Goal: Task Accomplishment & Management: Use online tool/utility

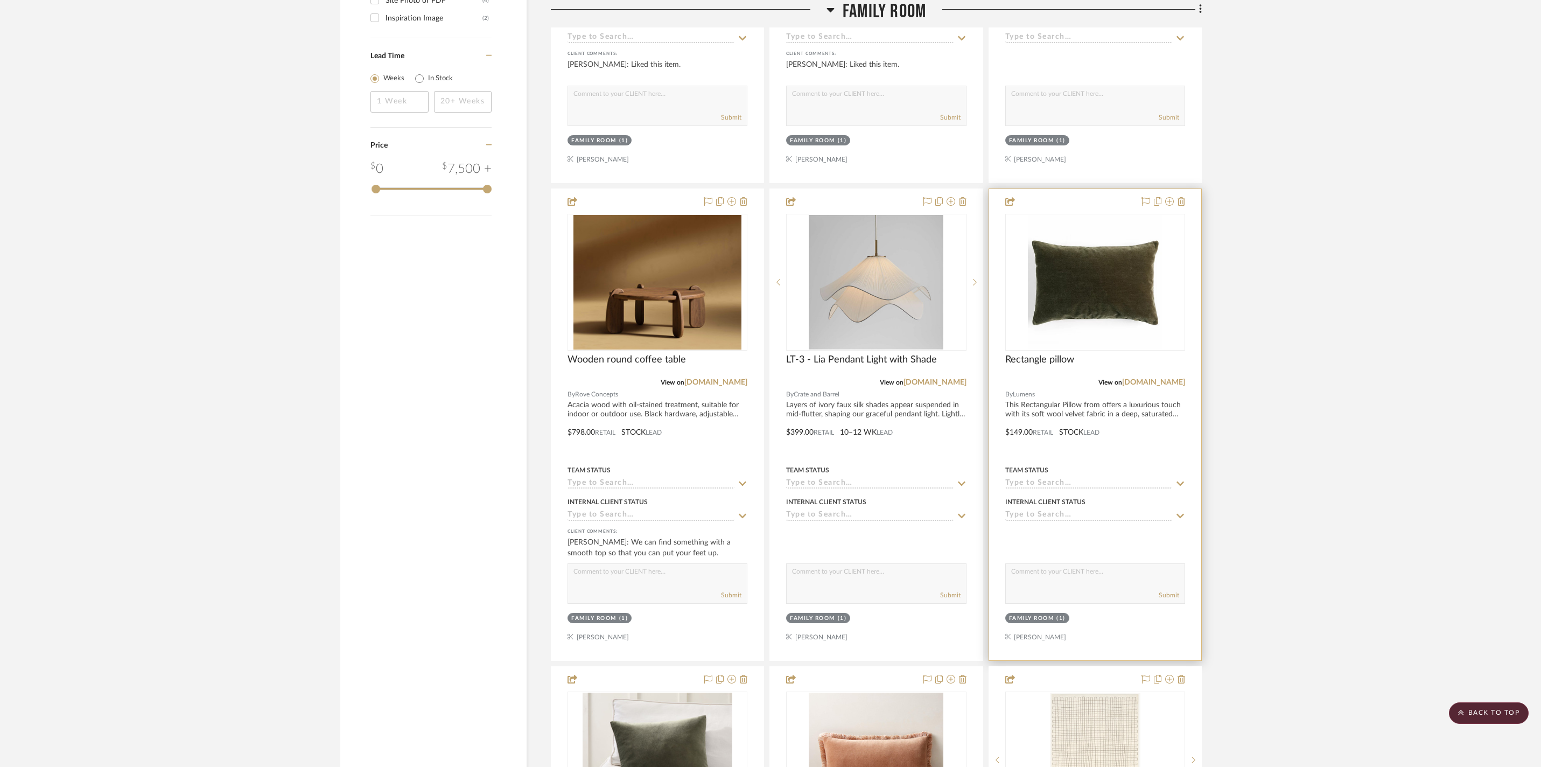
scroll to position [1160, 0]
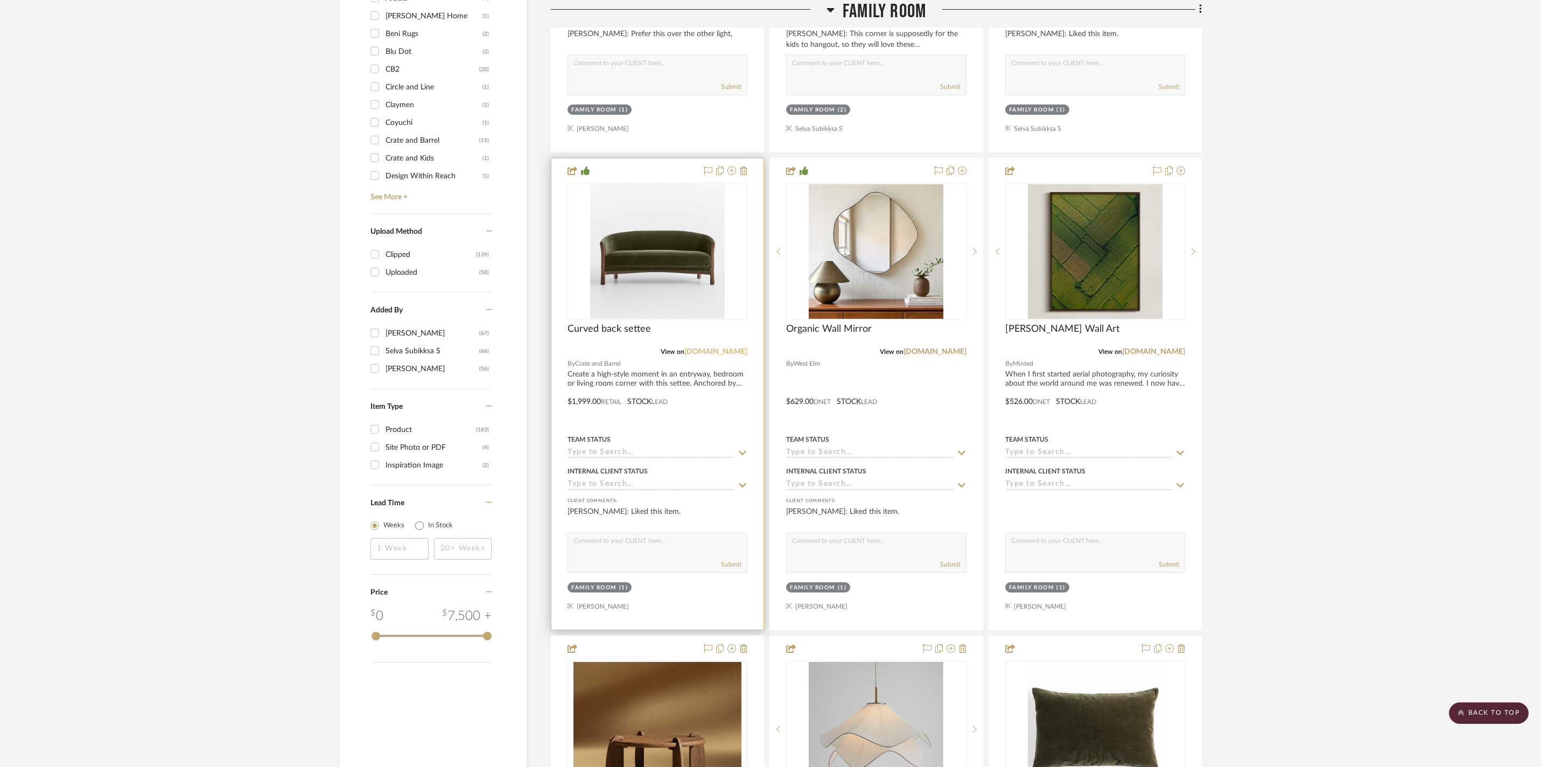
click at [702, 355] on link "[DOMAIN_NAME]" at bounding box center [715, 352] width 63 height 8
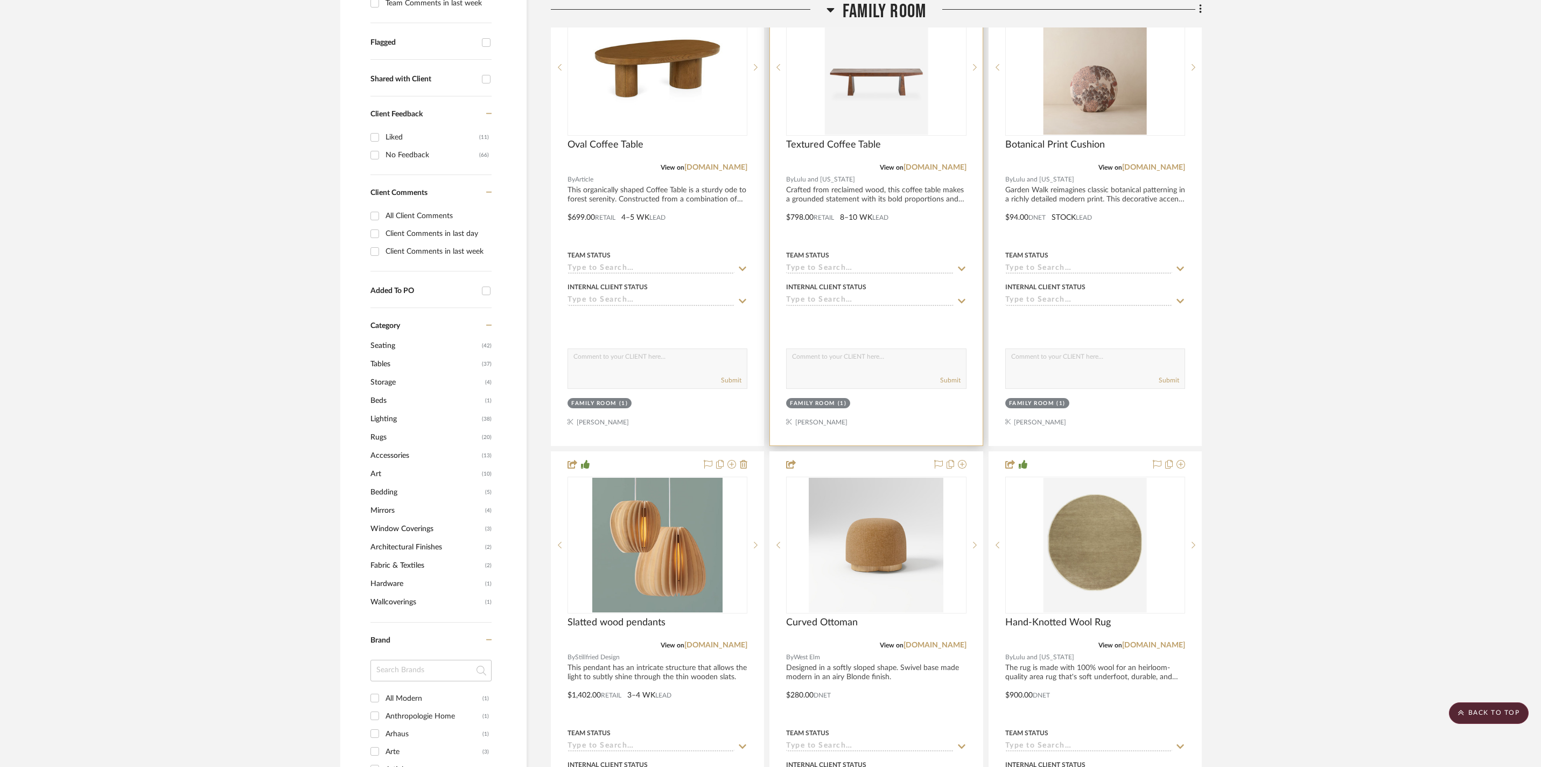
scroll to position [0, 0]
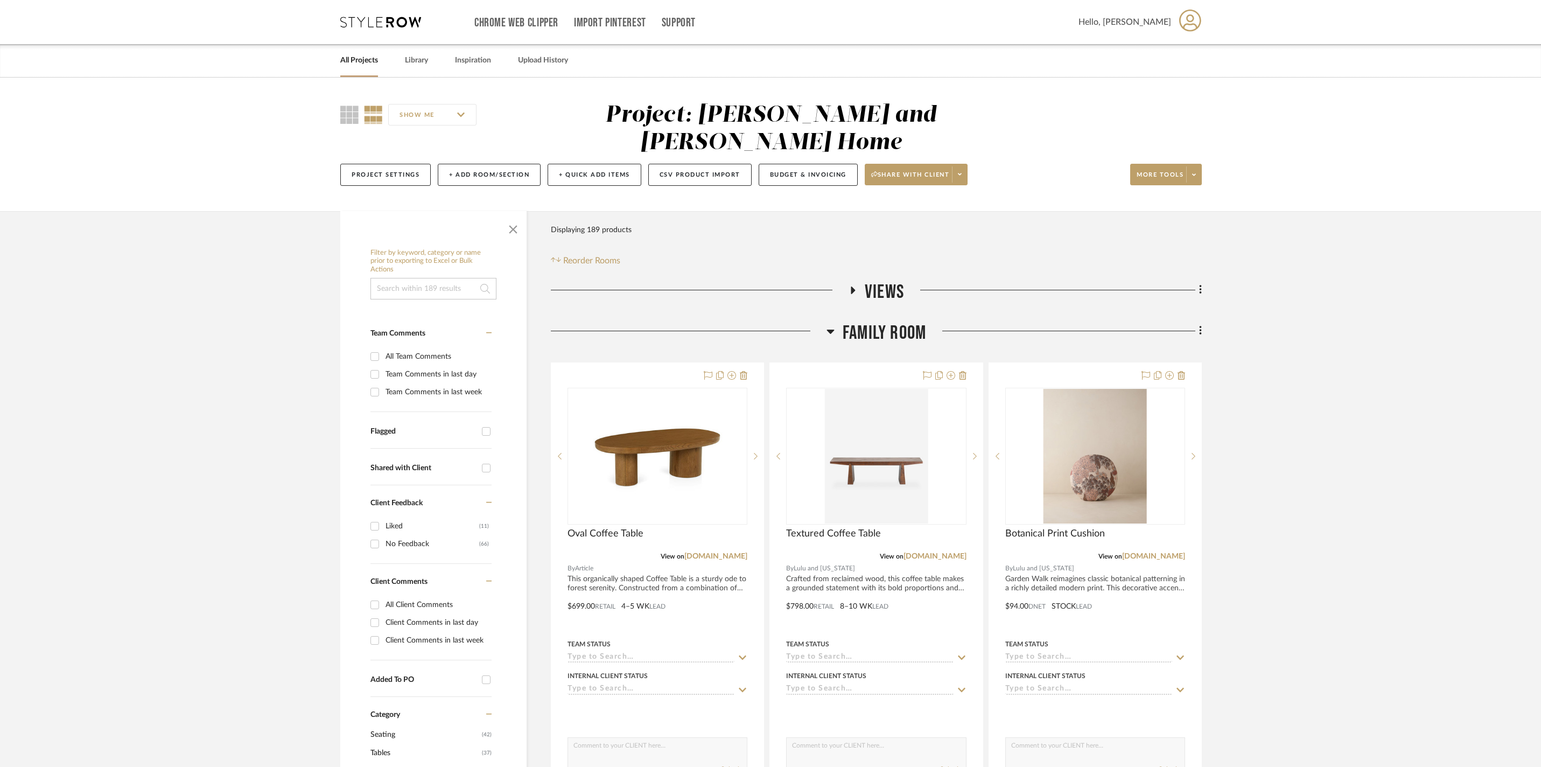
click at [378, 59] on link "All Projects" at bounding box center [359, 60] width 38 height 15
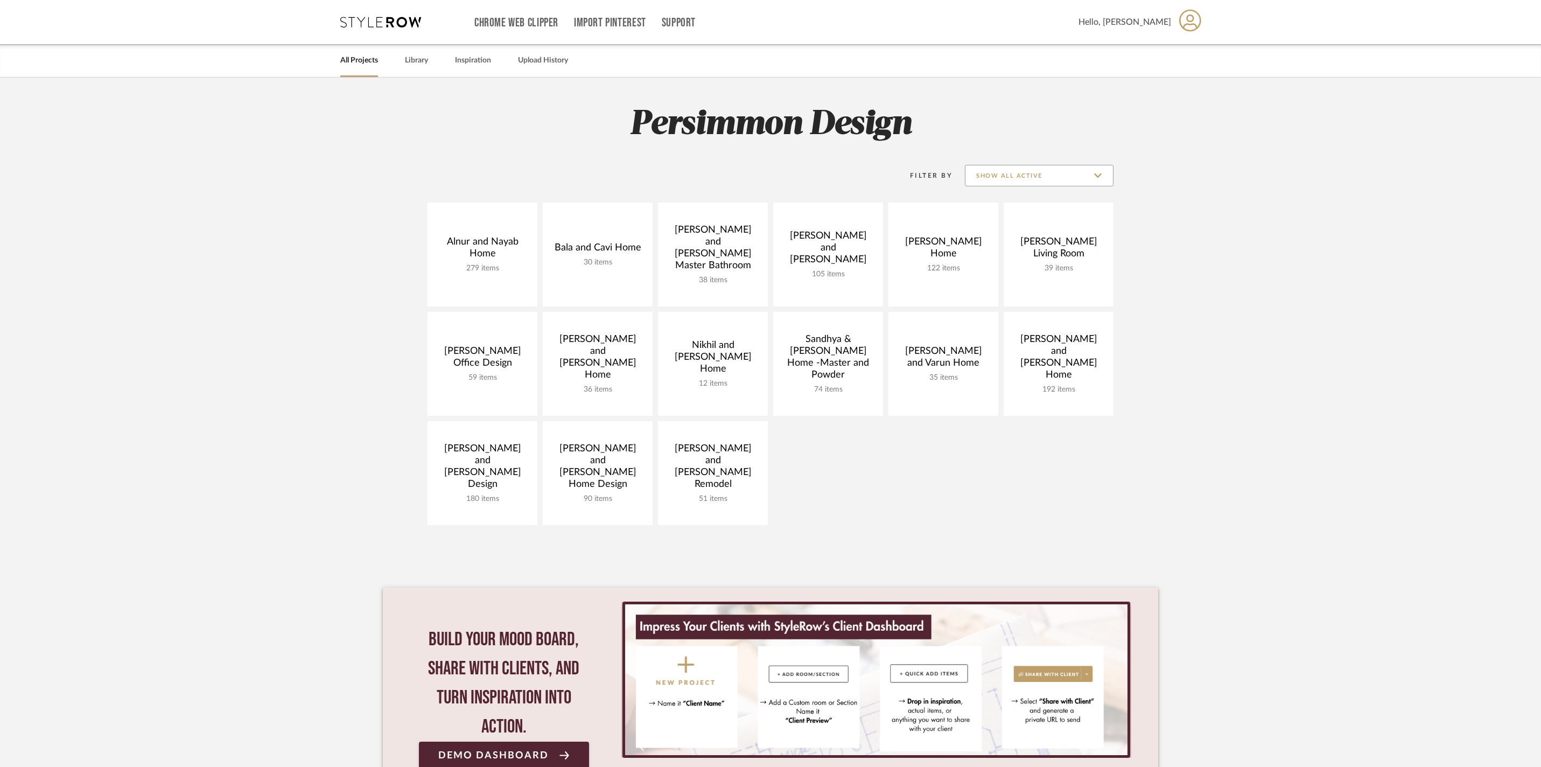
click at [1026, 181] on input "Show All Active" at bounding box center [1039, 176] width 149 height 22
click at [1031, 247] on span "Archived" at bounding box center [1040, 254] width 148 height 26
type input "Archived"
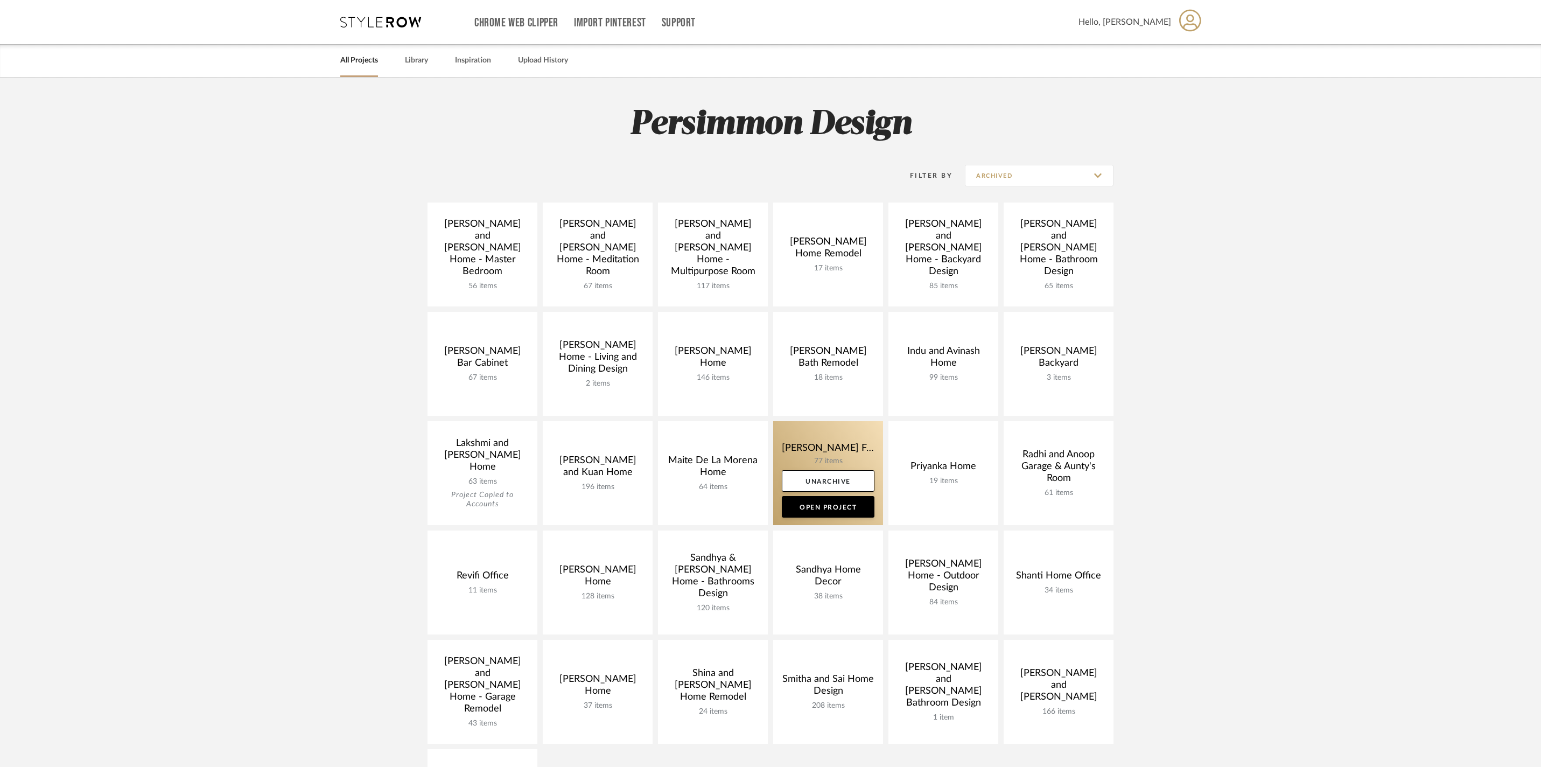
click at [819, 453] on link at bounding box center [828, 473] width 110 height 104
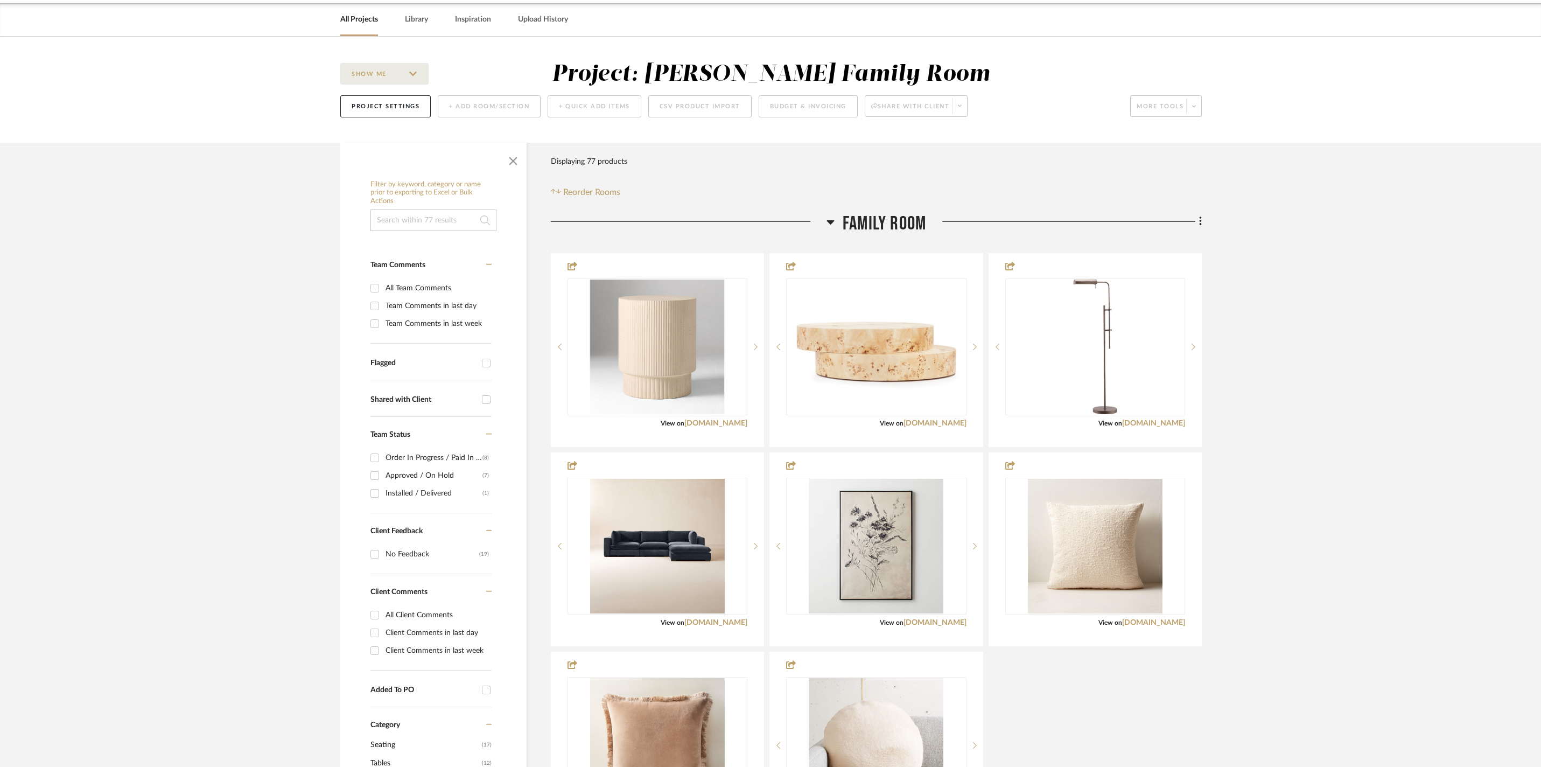
scroll to position [132, 0]
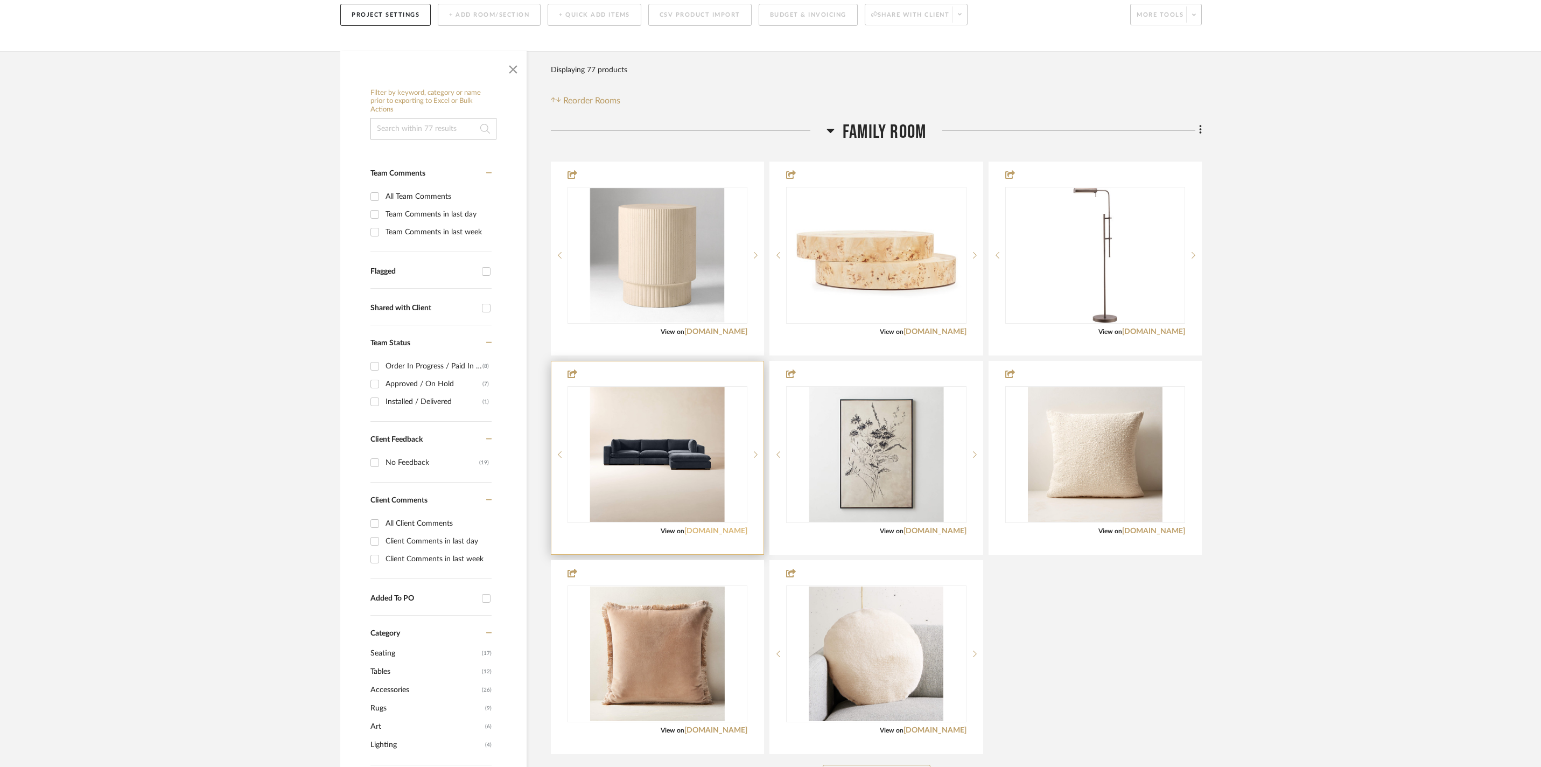
click at [737, 535] on link "[DOMAIN_NAME]" at bounding box center [715, 531] width 63 height 8
click at [734, 535] on link "[DOMAIN_NAME]" at bounding box center [715, 531] width 63 height 8
click at [669, 488] on img "0" at bounding box center [657, 454] width 135 height 135
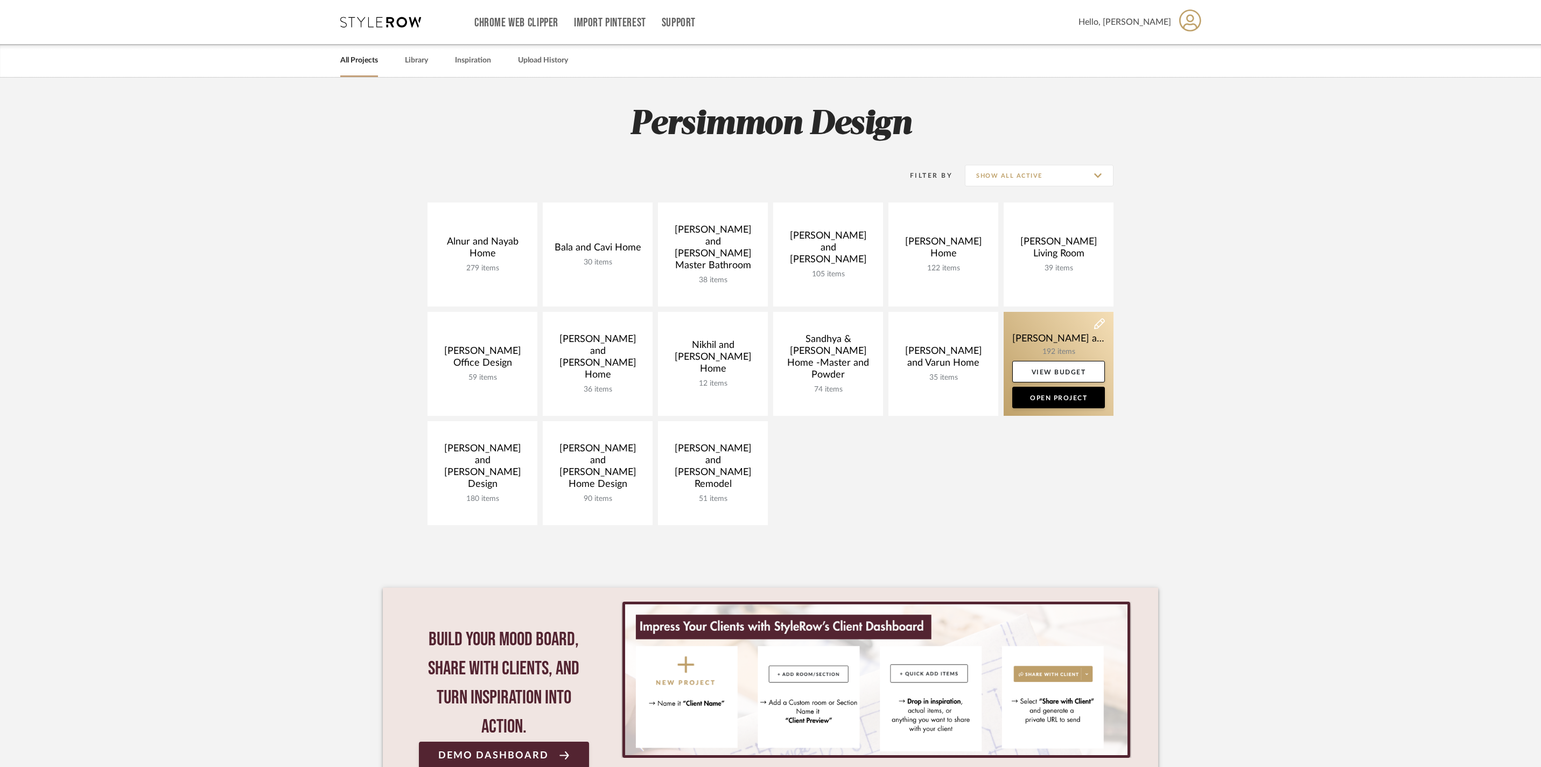
click at [1059, 330] on link at bounding box center [1059, 364] width 110 height 104
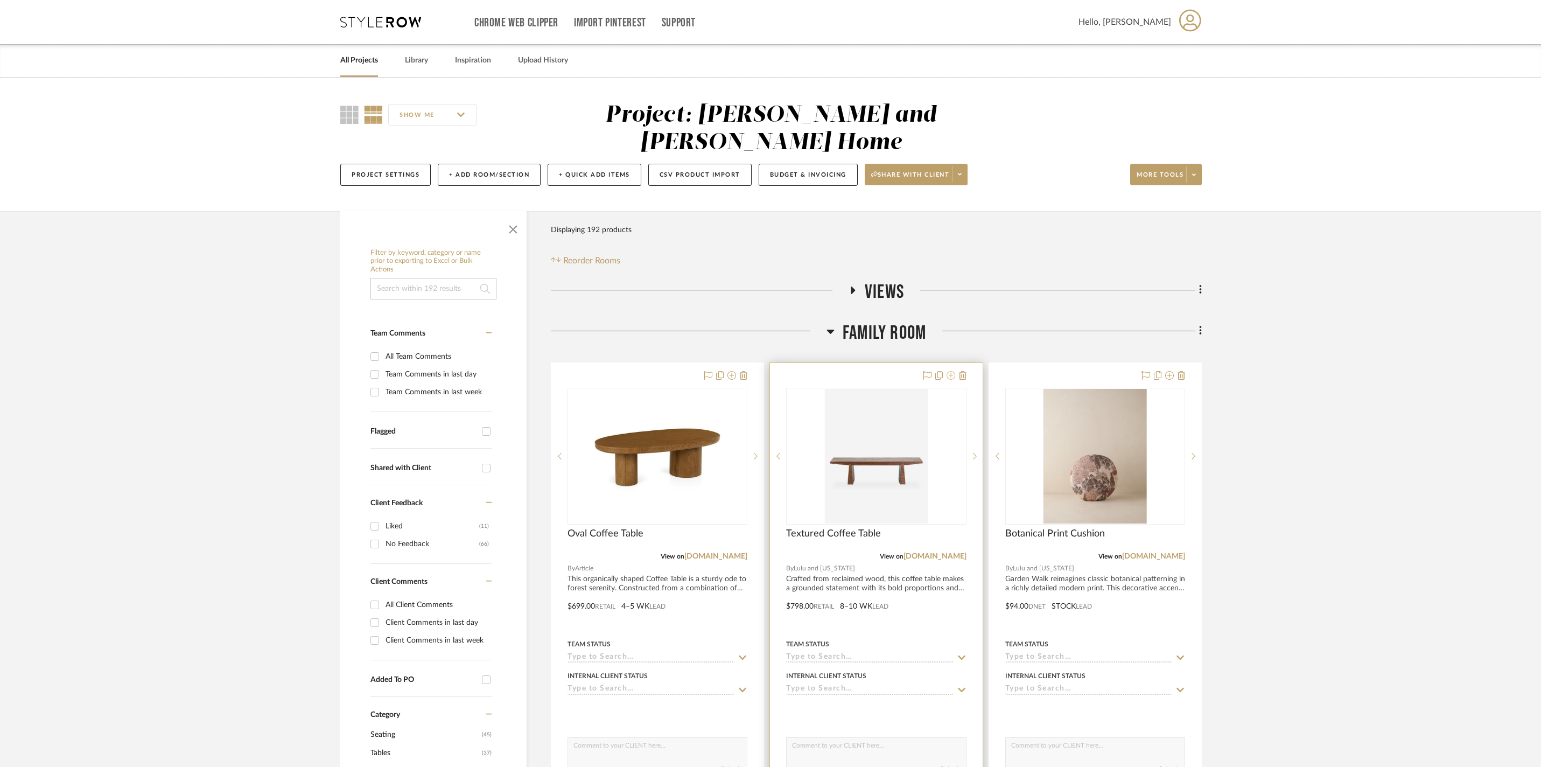
click at [950, 371] on icon at bounding box center [951, 375] width 9 height 9
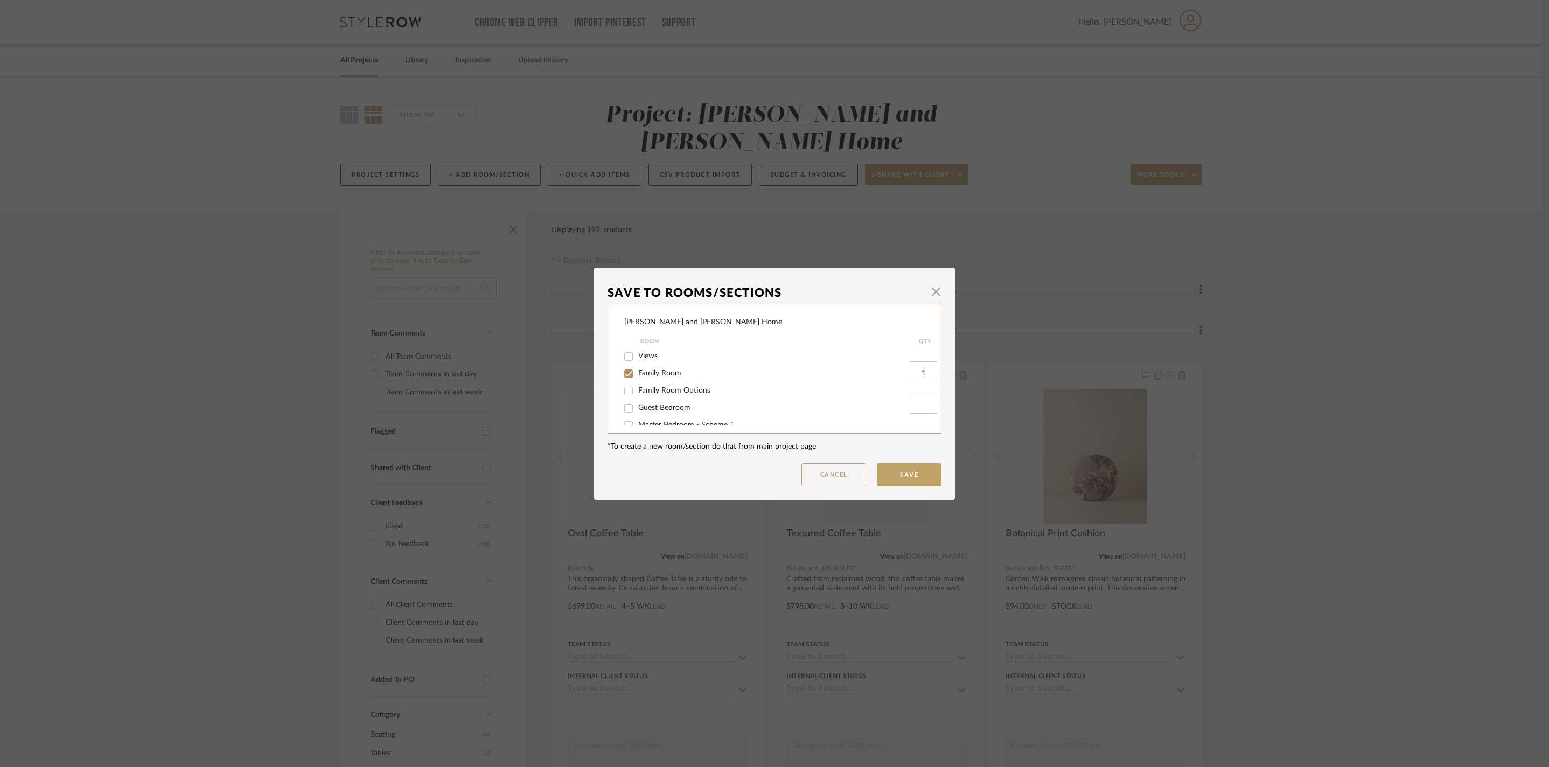
click at [627, 379] on input "Family Room" at bounding box center [628, 373] width 17 height 17
checkbox input "false"
click at [905, 474] on button "Save" at bounding box center [909, 474] width 65 height 23
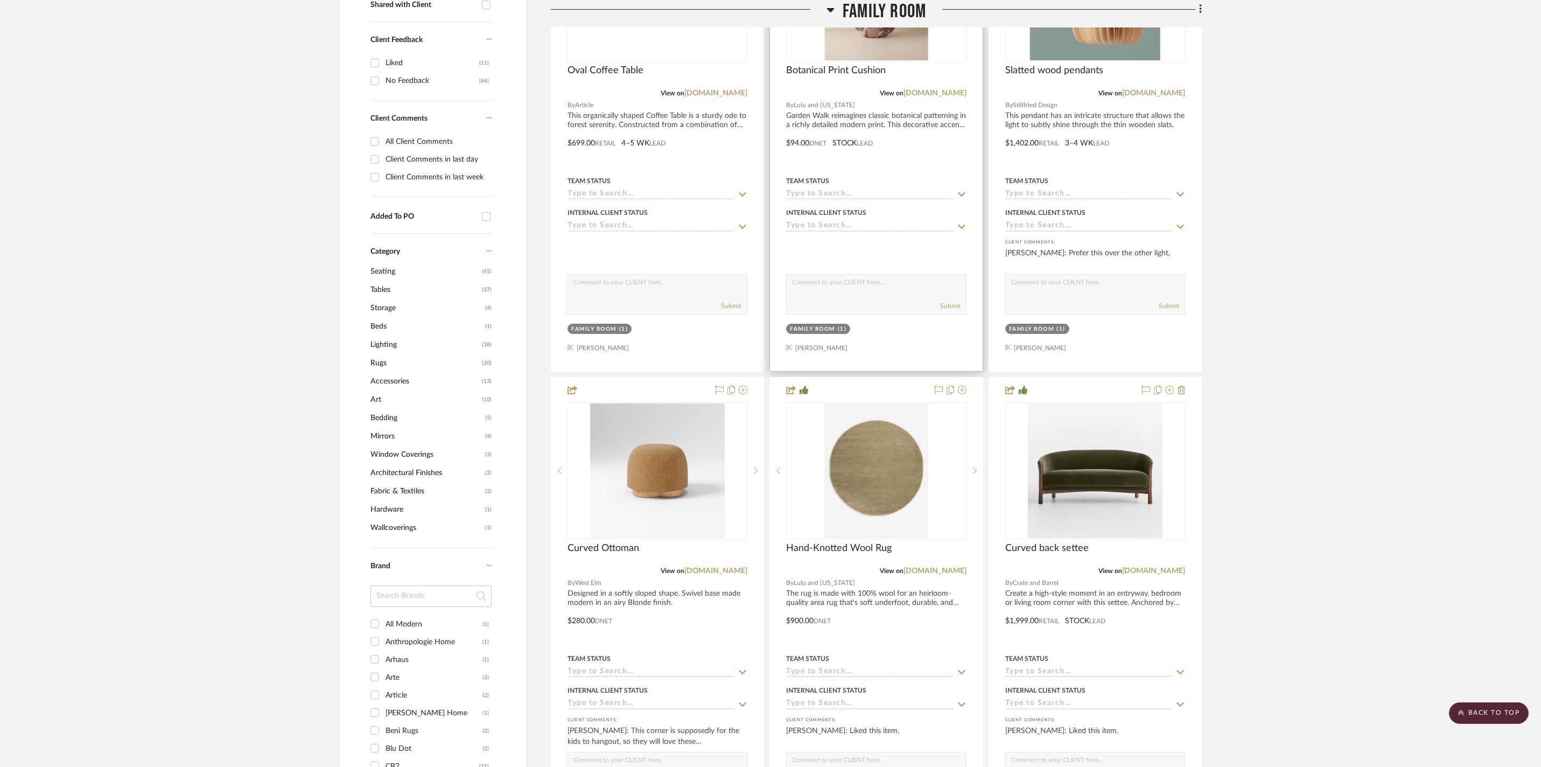
scroll to position [28, 0]
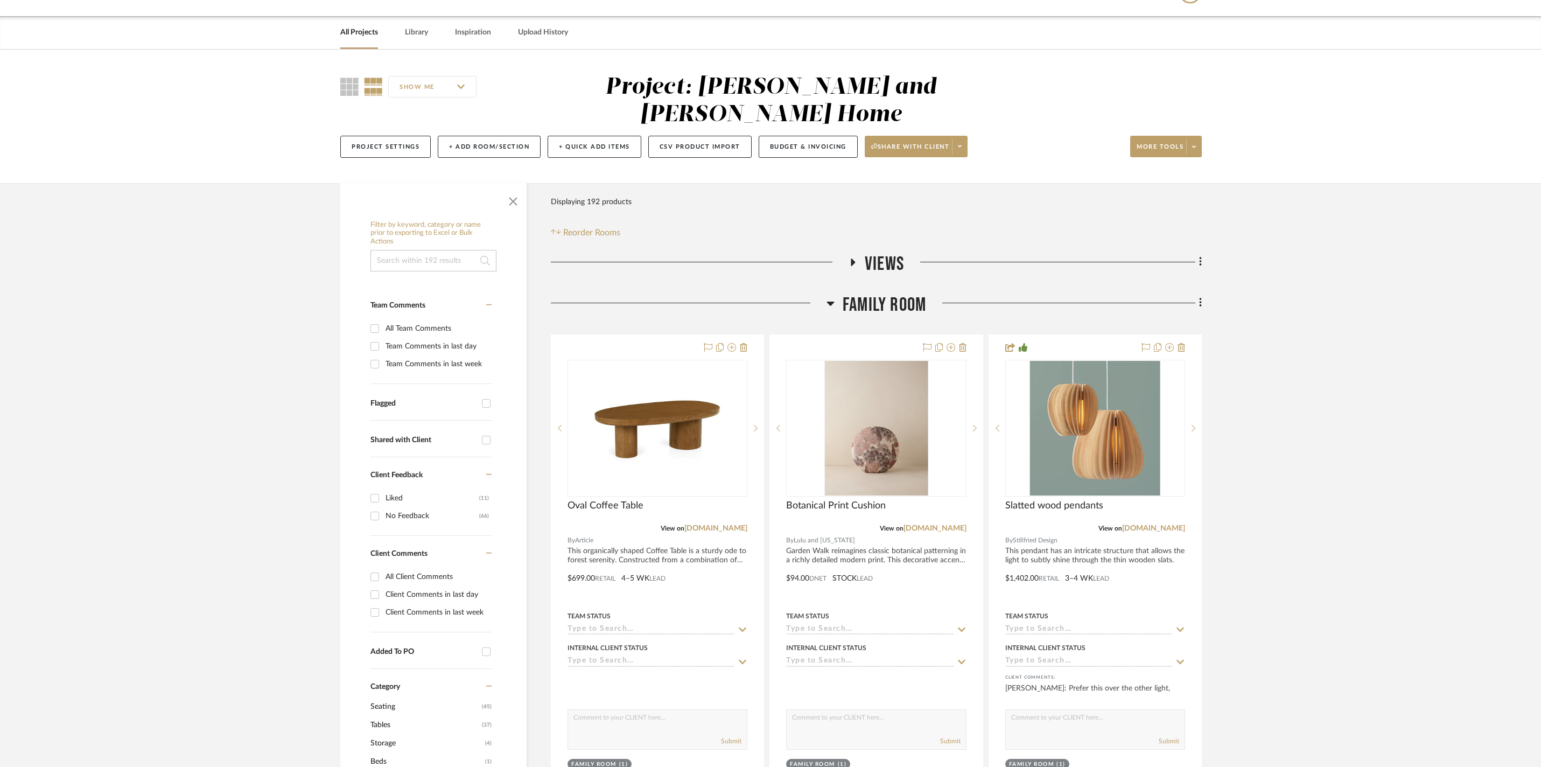
click at [833, 298] on icon at bounding box center [831, 303] width 8 height 13
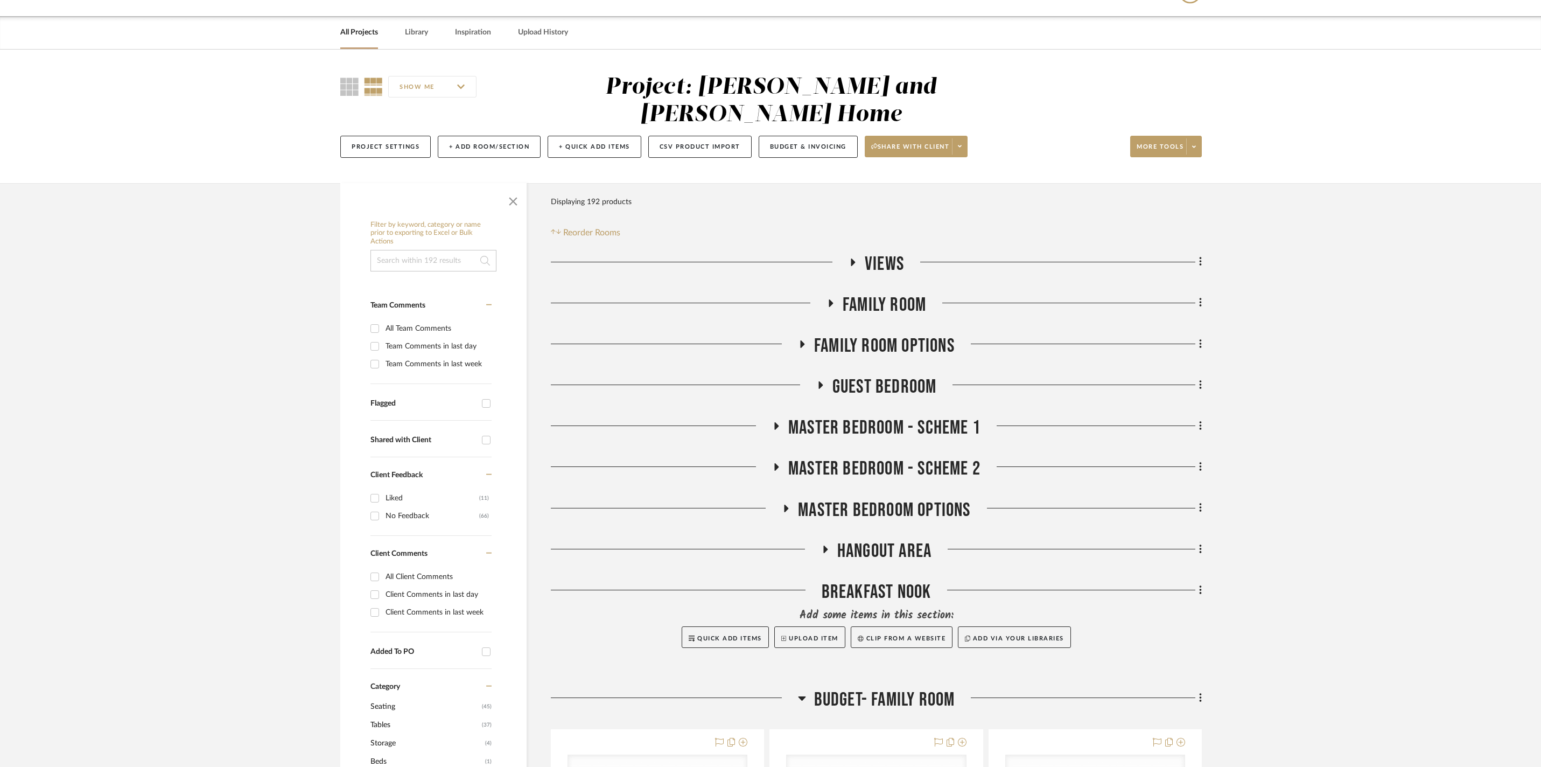
click at [782, 422] on icon at bounding box center [776, 426] width 13 height 8
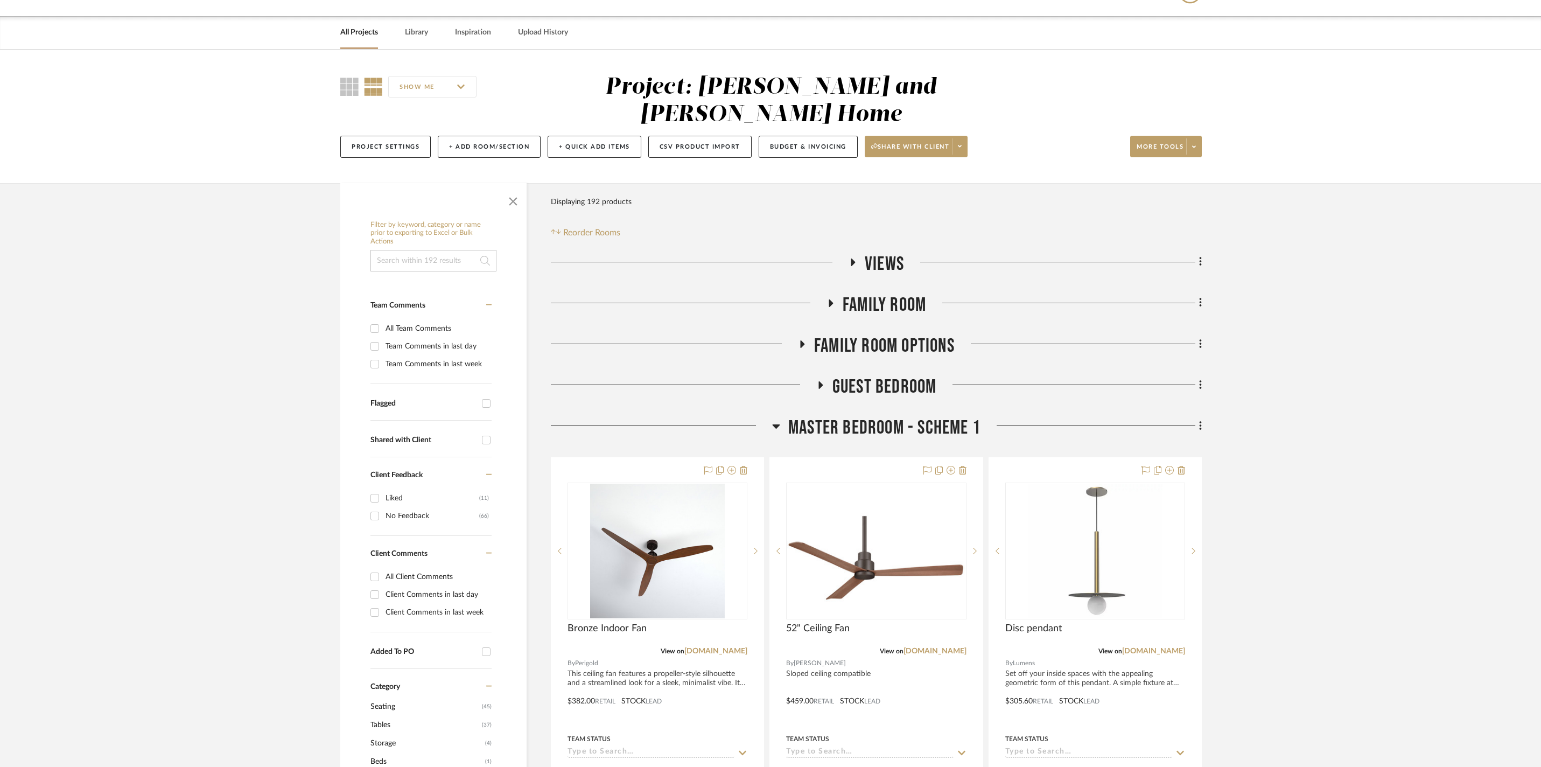
click at [782, 420] on h3 "Master Bedroom - Scheme 1" at bounding box center [876, 427] width 208 height 23
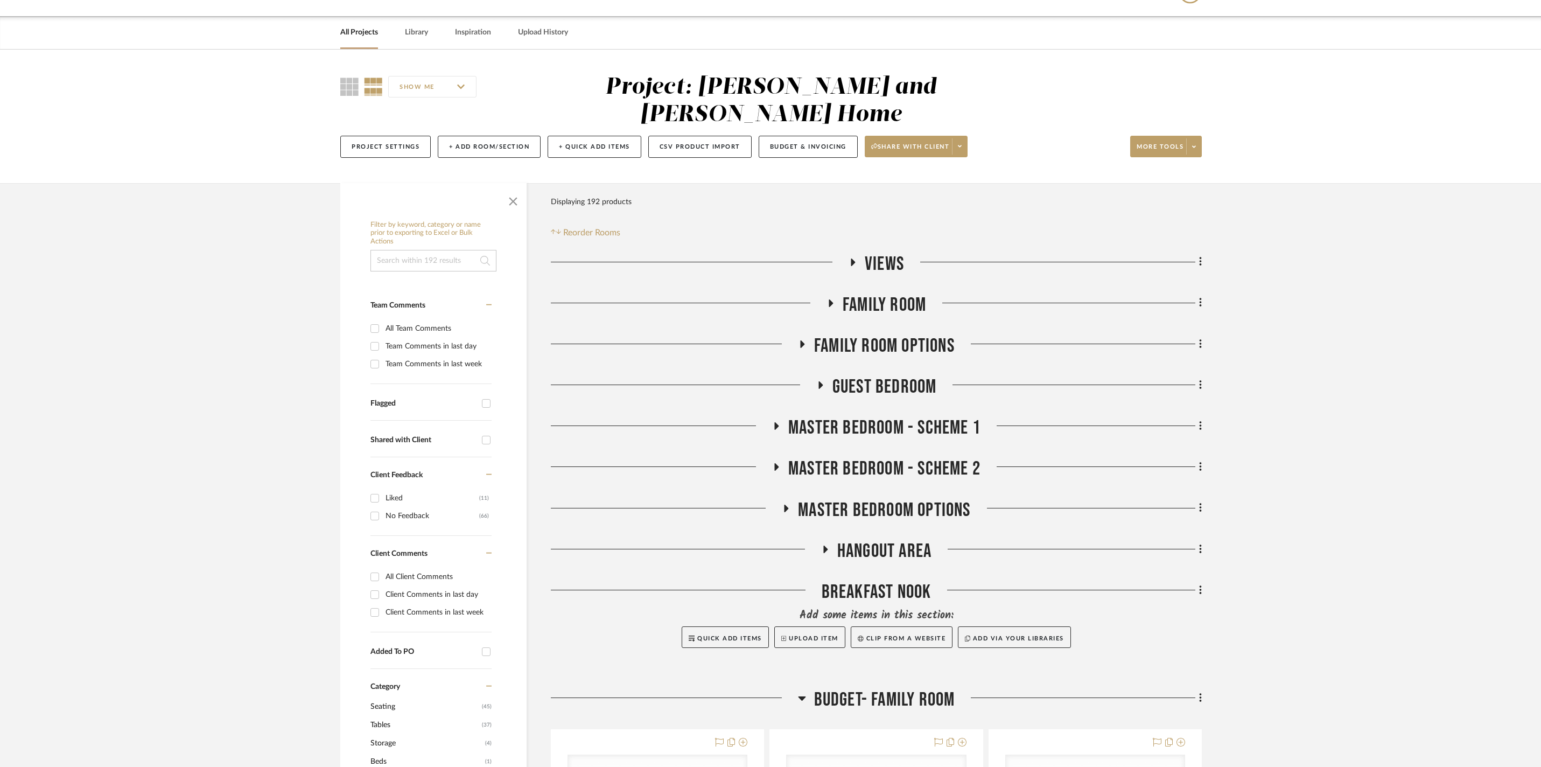
click at [804, 340] on icon at bounding box center [803, 344] width 4 height 8
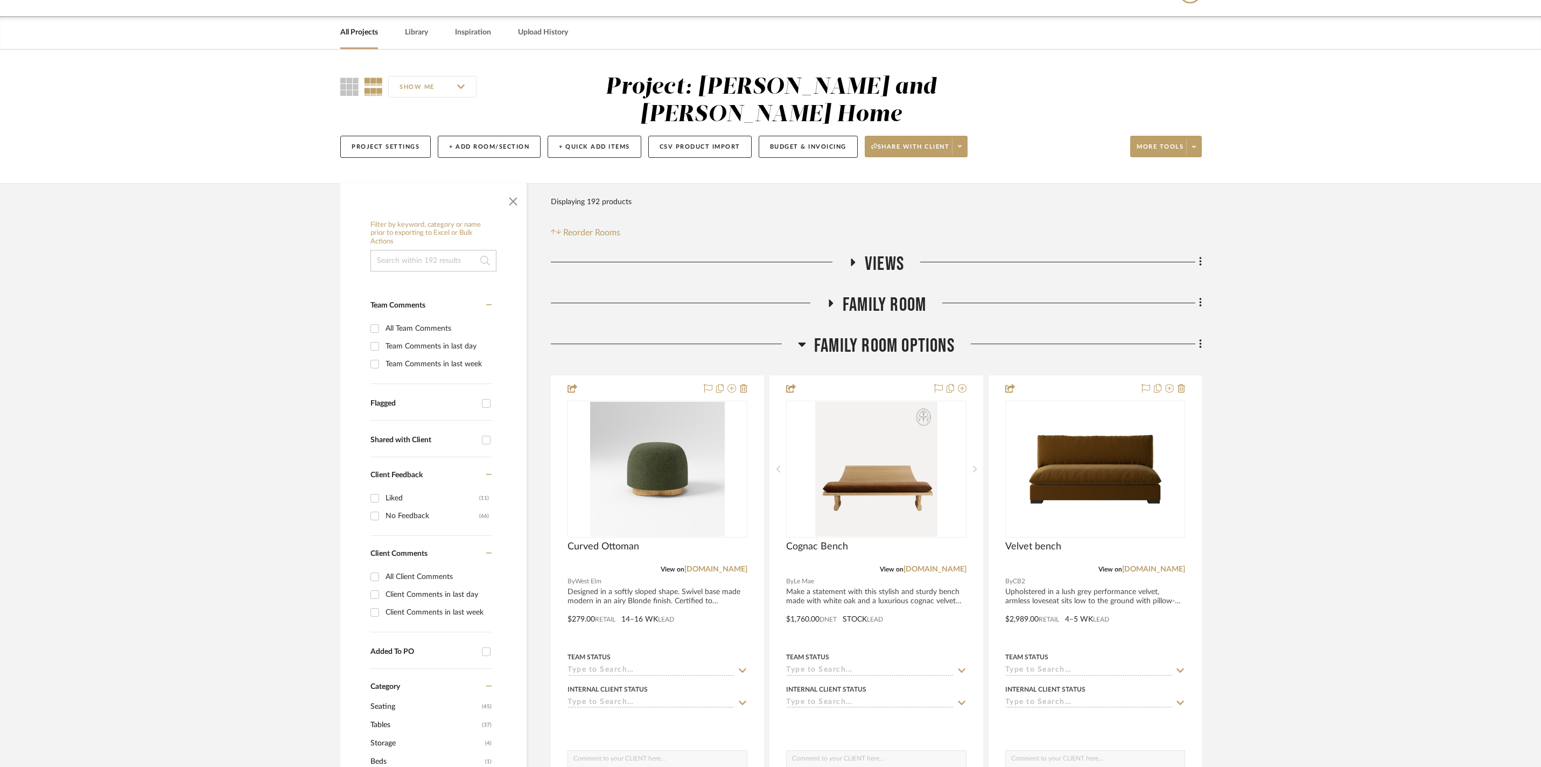
click at [804, 343] on icon at bounding box center [803, 345] width 8 height 4
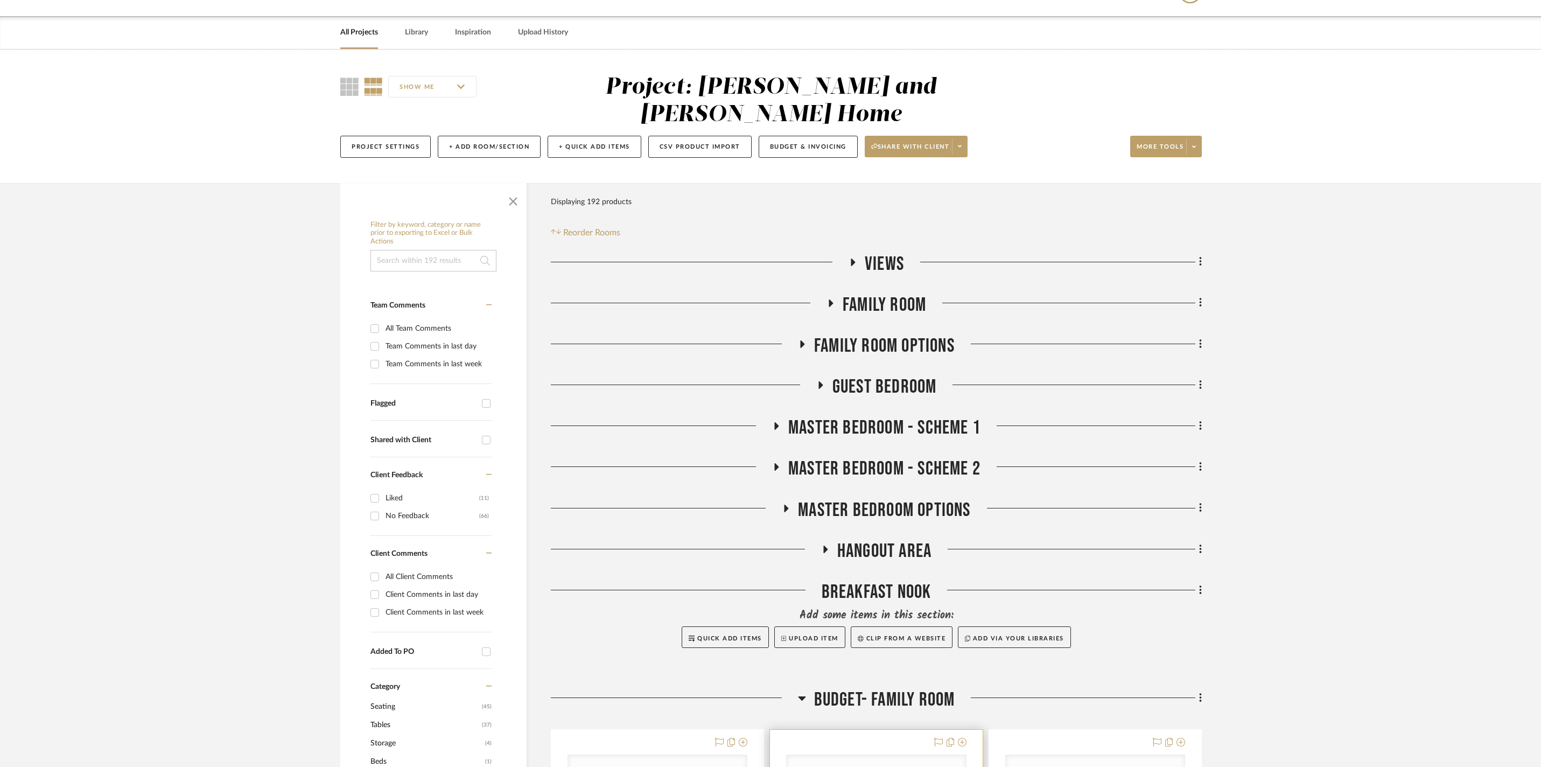
scroll to position [72, 0]
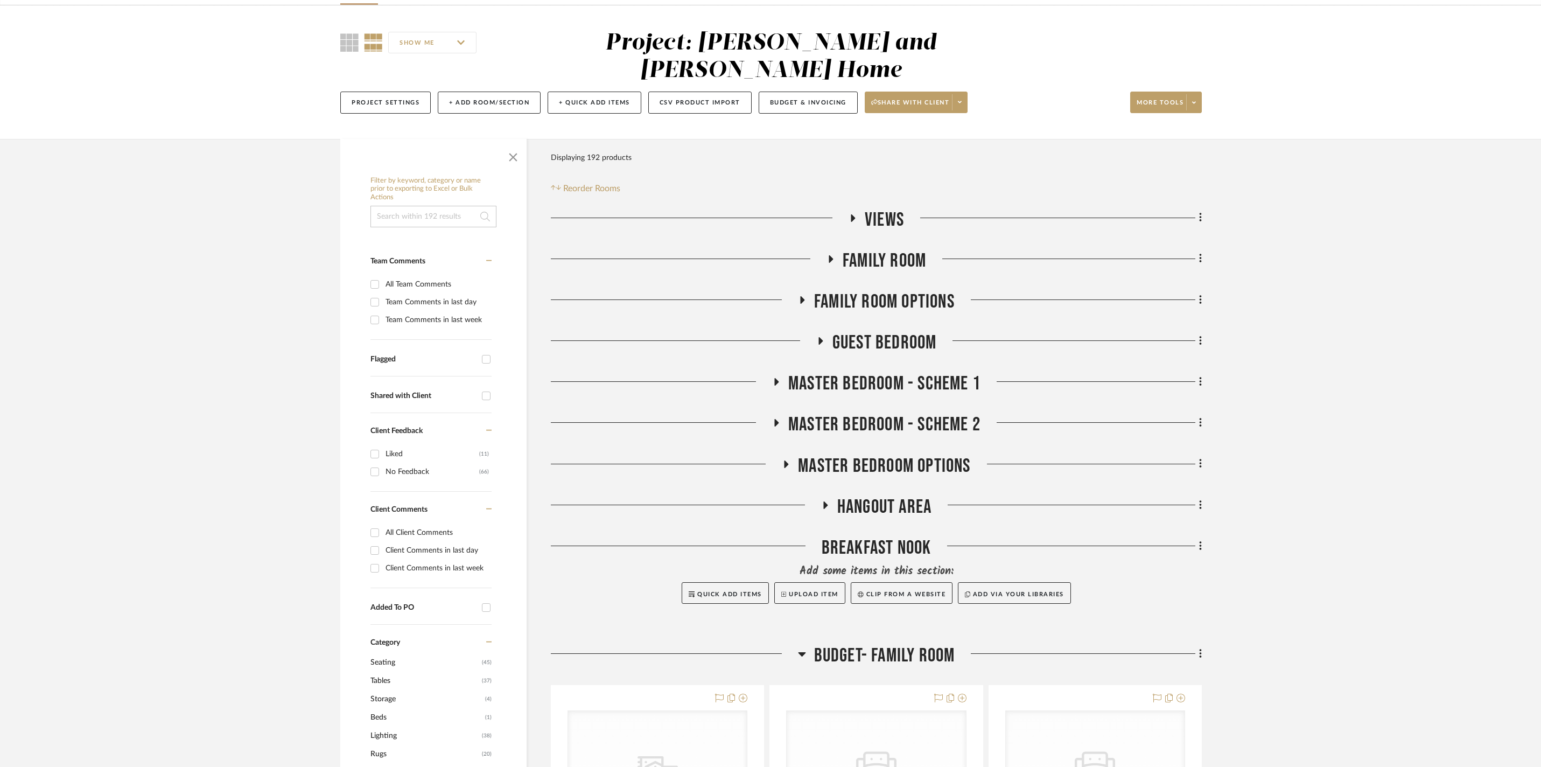
click at [800, 647] on icon at bounding box center [802, 653] width 8 height 13
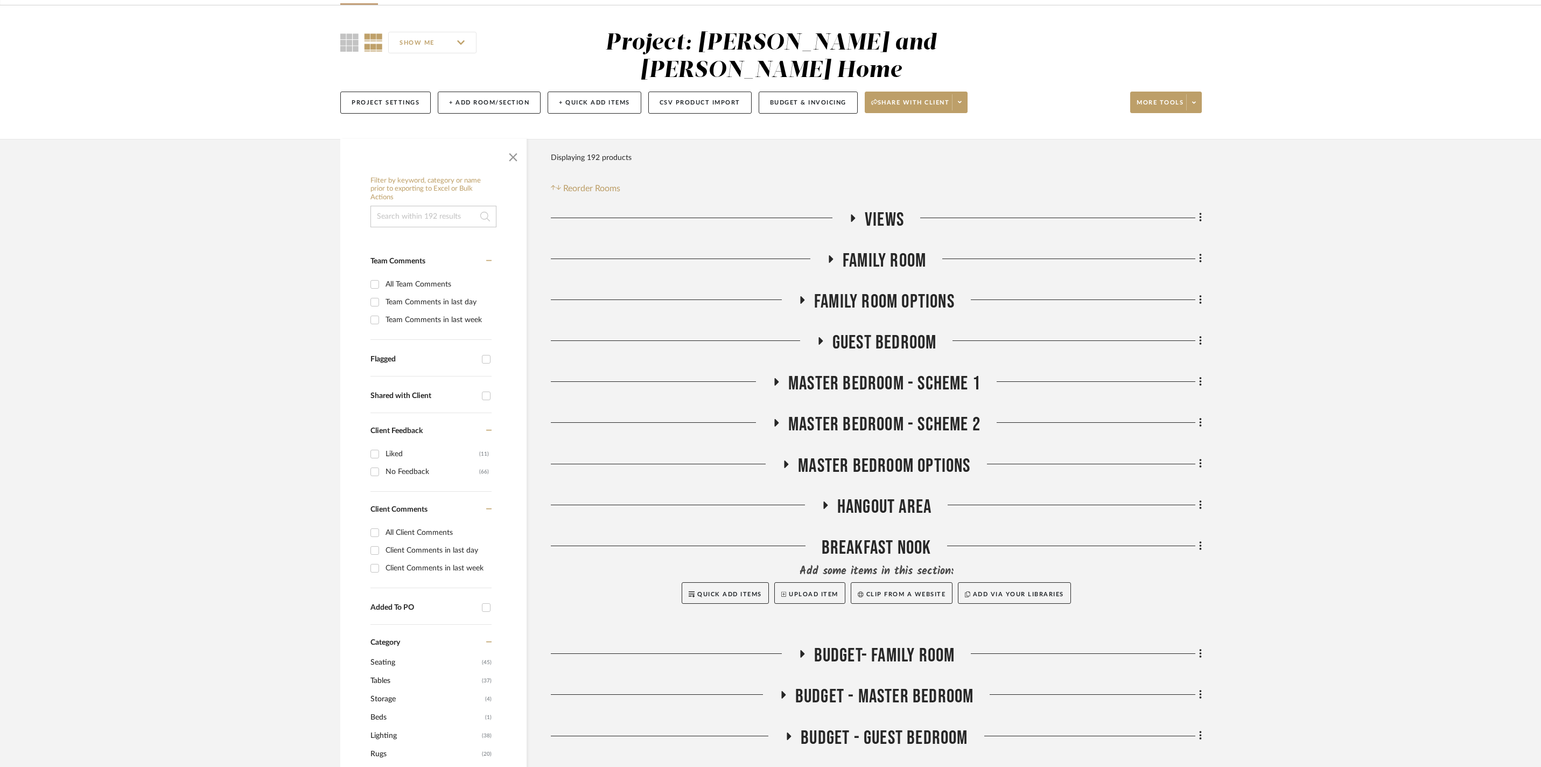
scroll to position [76, 0]
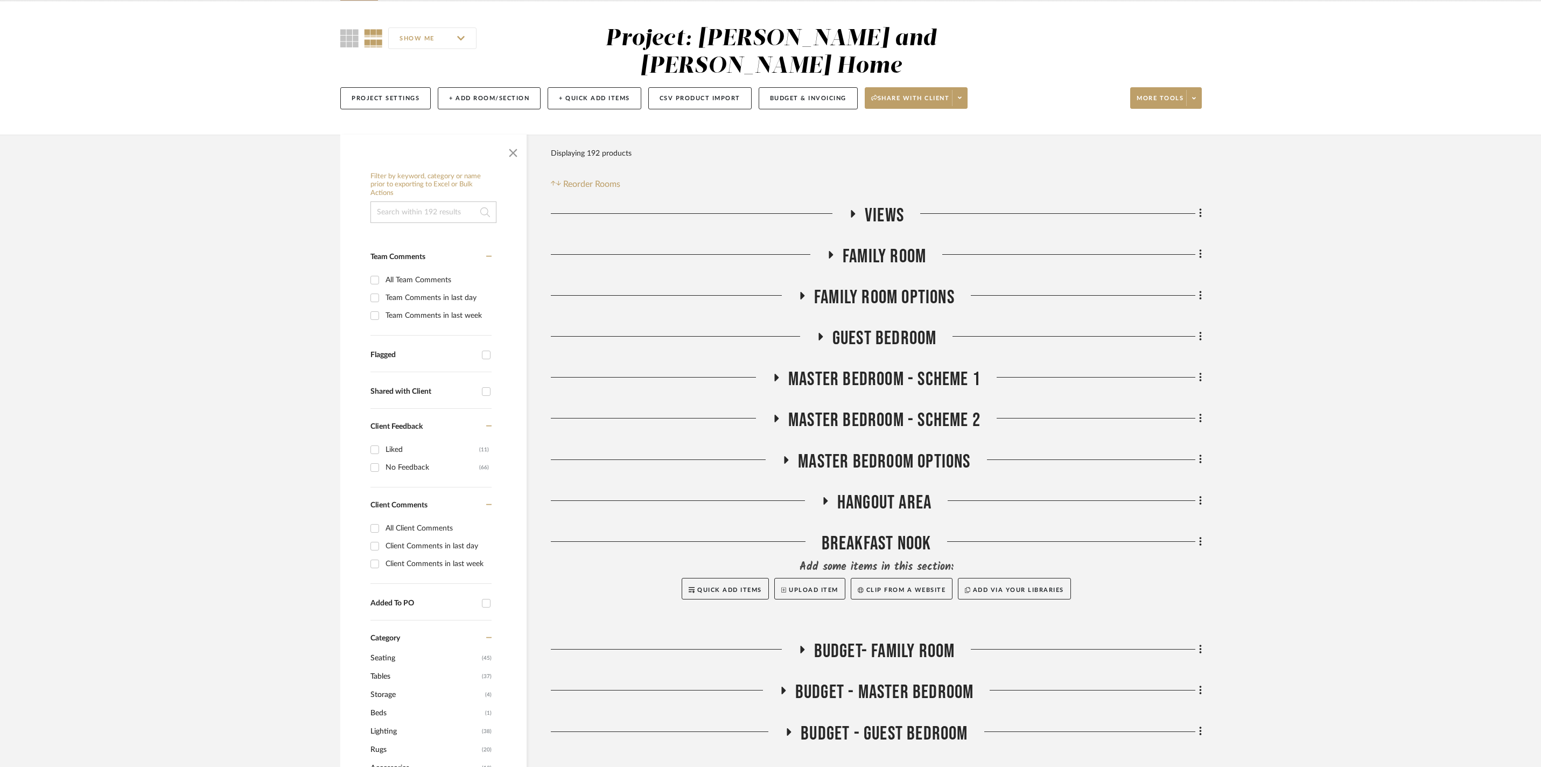
click at [776, 415] on icon at bounding box center [777, 419] width 4 height 8
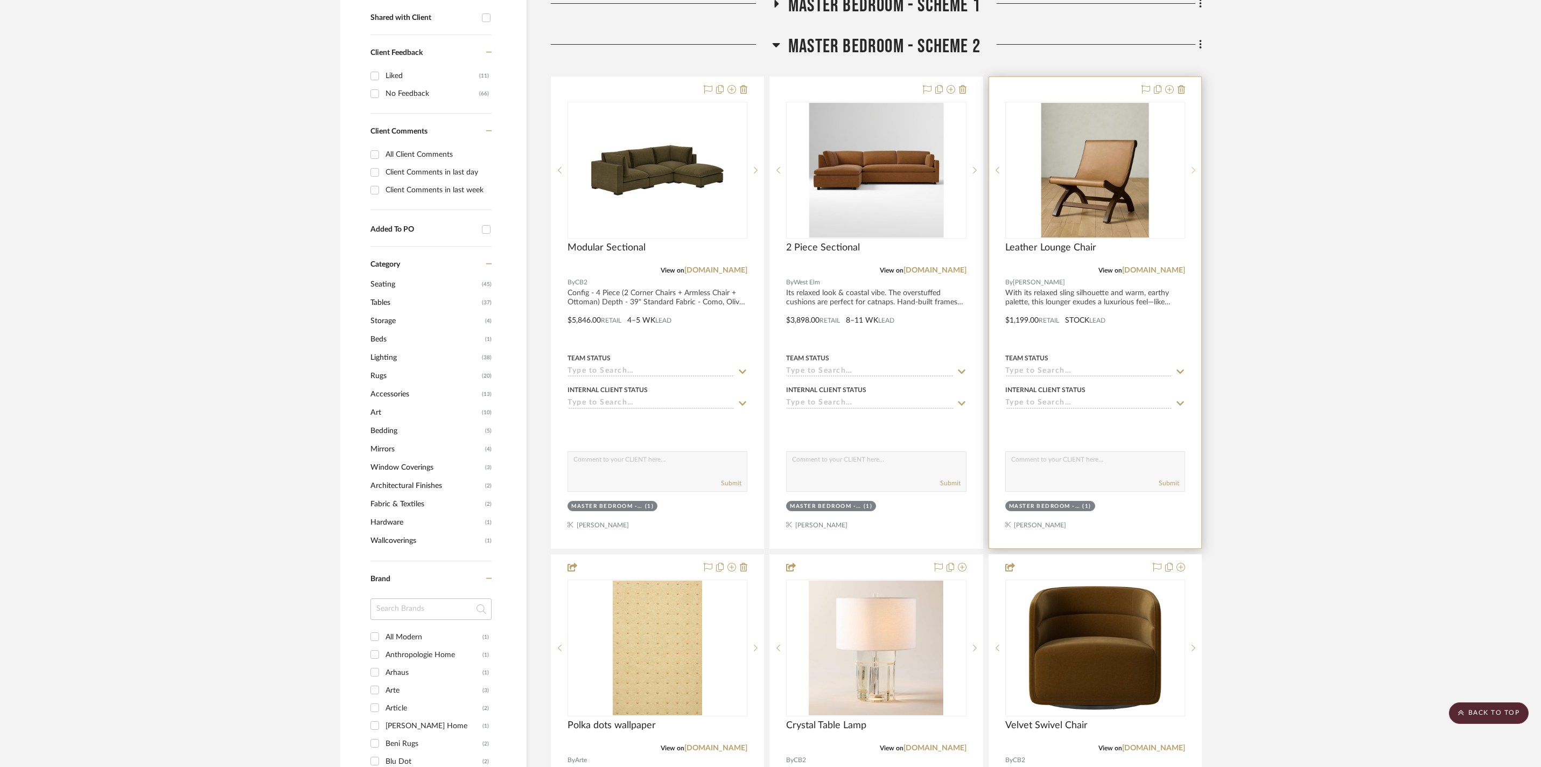
scroll to position [252, 0]
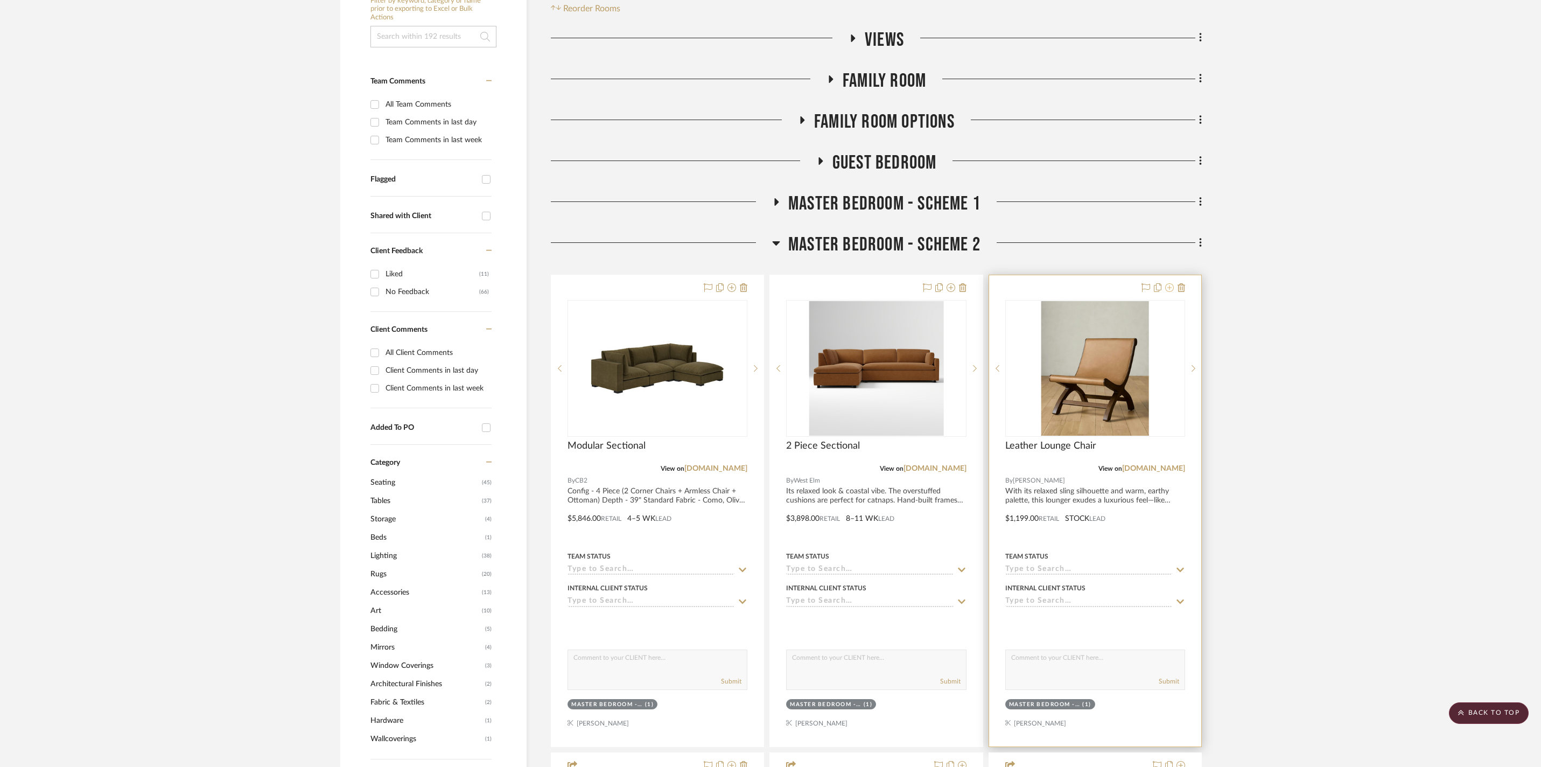
click at [1171, 283] on icon at bounding box center [1169, 287] width 9 height 9
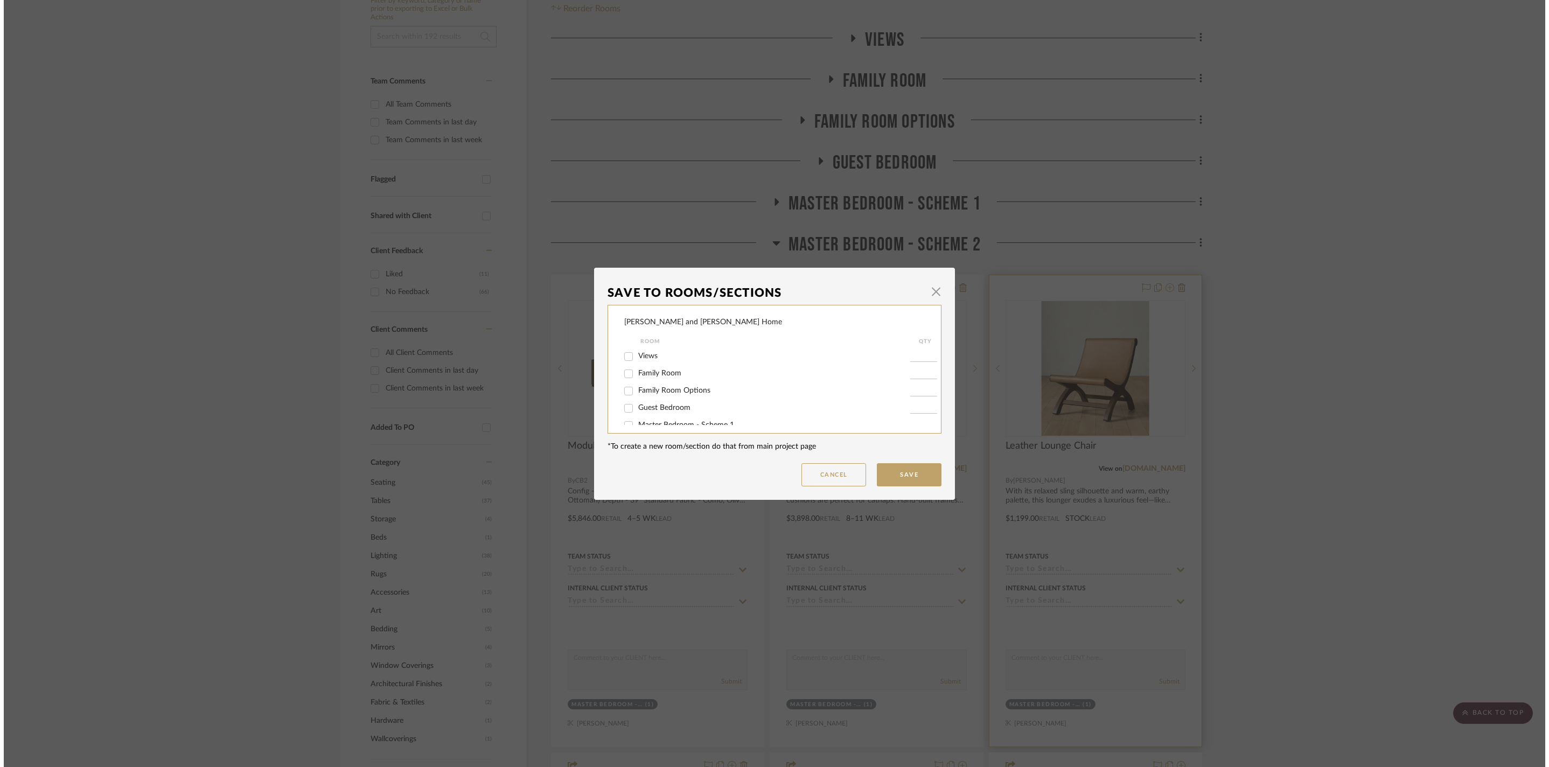
scroll to position [0, 0]
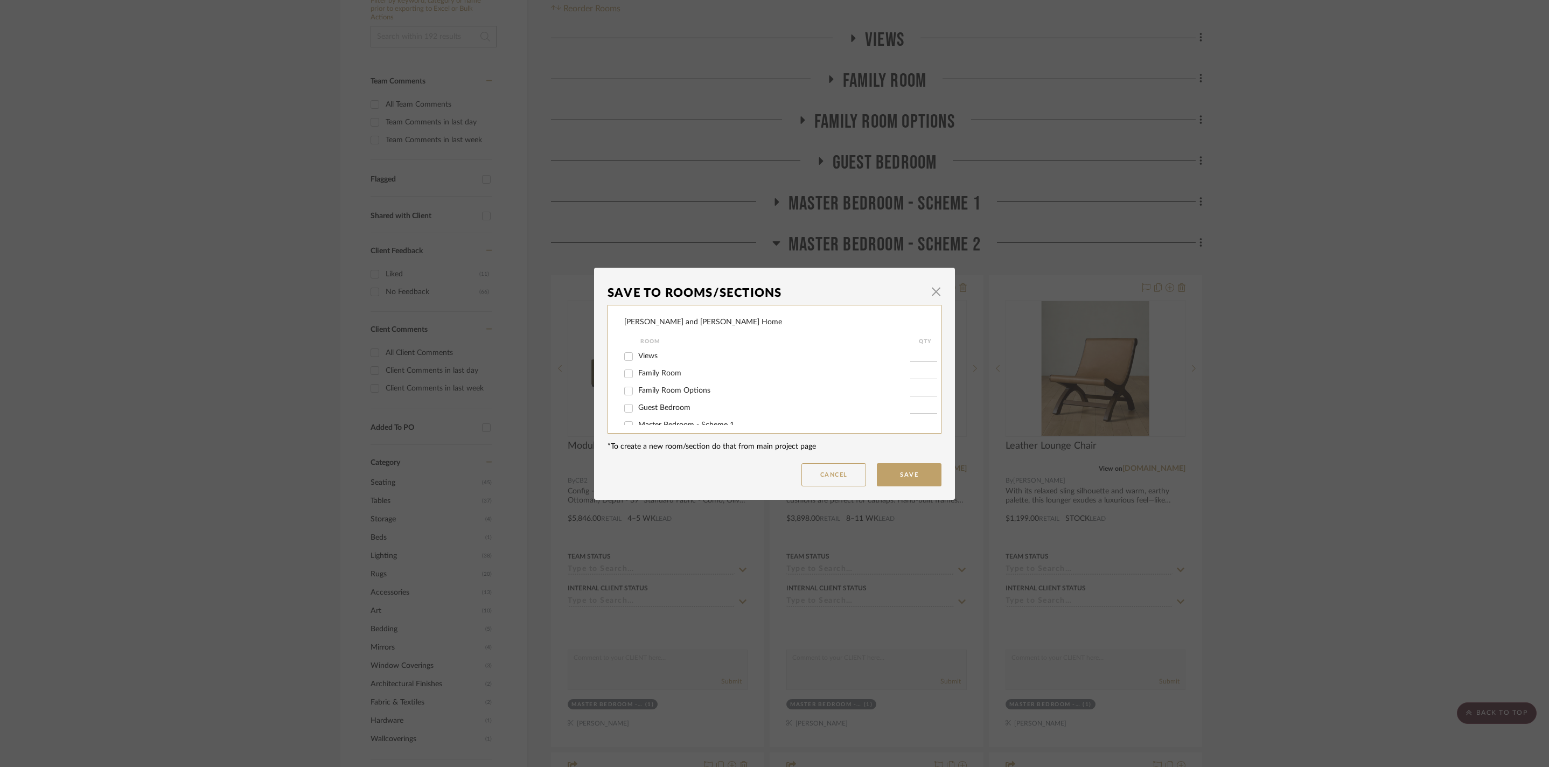
click at [627, 377] on input "Family Room" at bounding box center [628, 373] width 17 height 17
checkbox input "true"
type input "1"
click at [908, 477] on button "Save" at bounding box center [909, 474] width 65 height 23
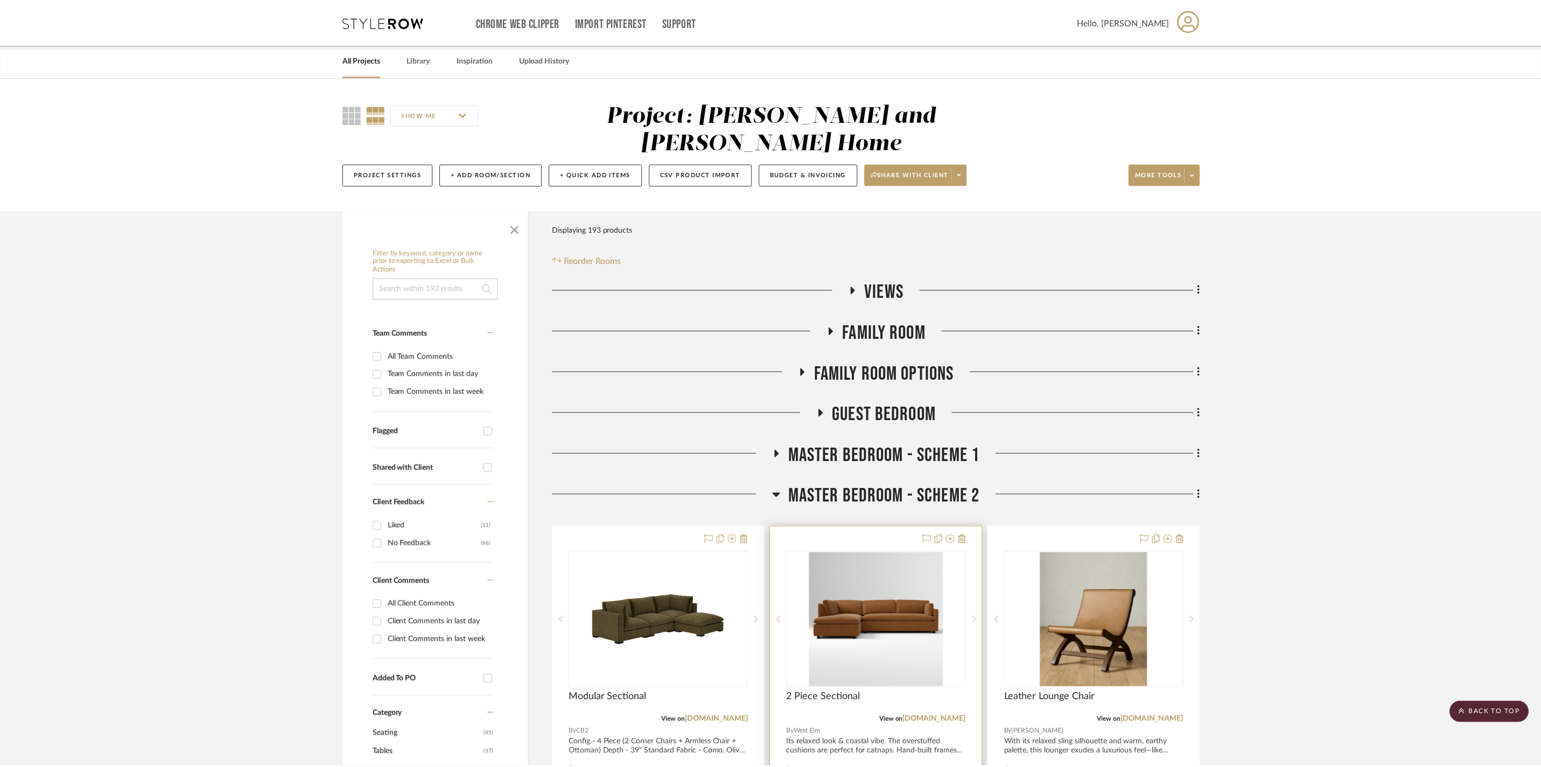
scroll to position [252, 0]
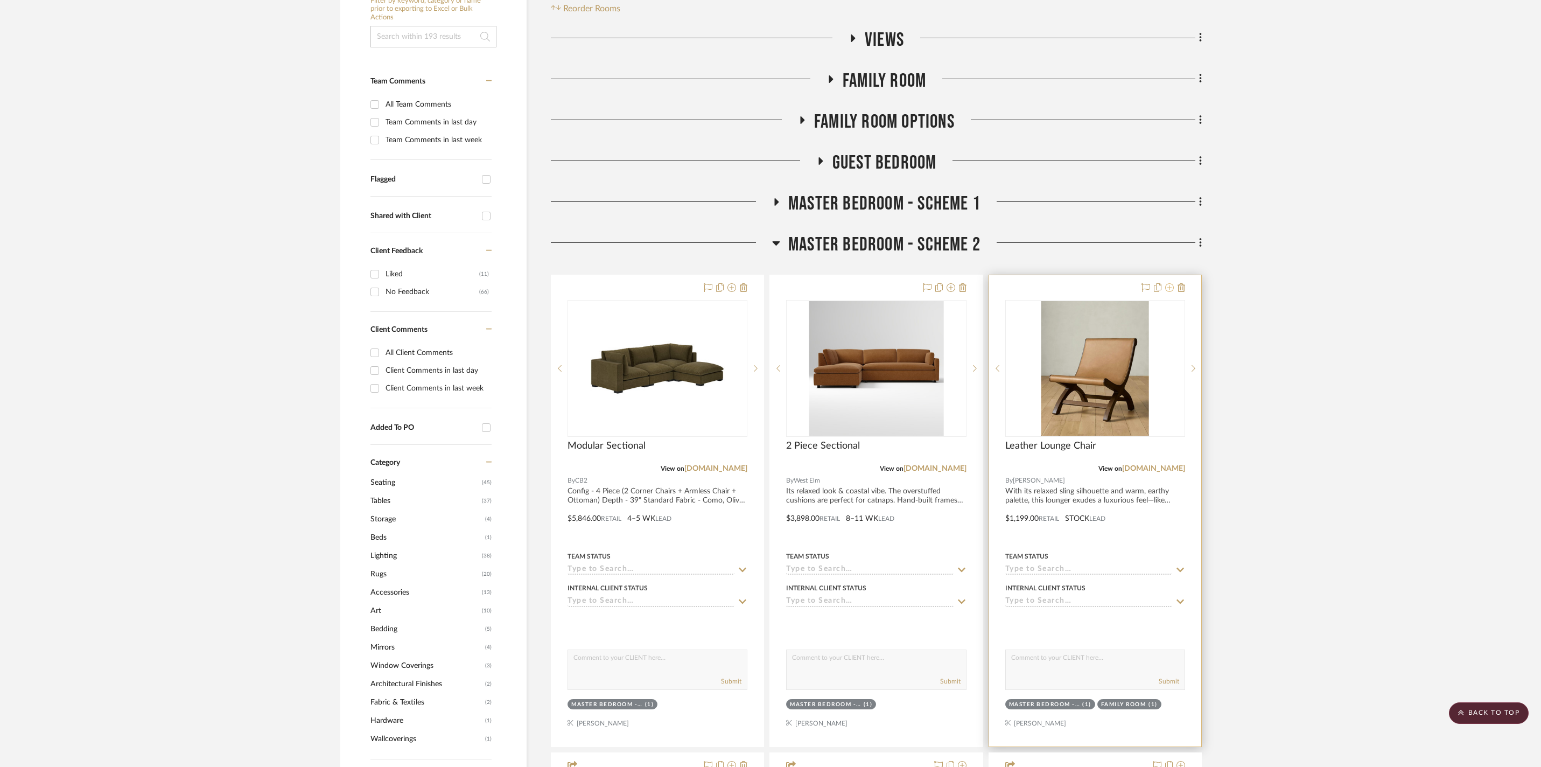
click at [1170, 283] on icon at bounding box center [1169, 287] width 9 height 9
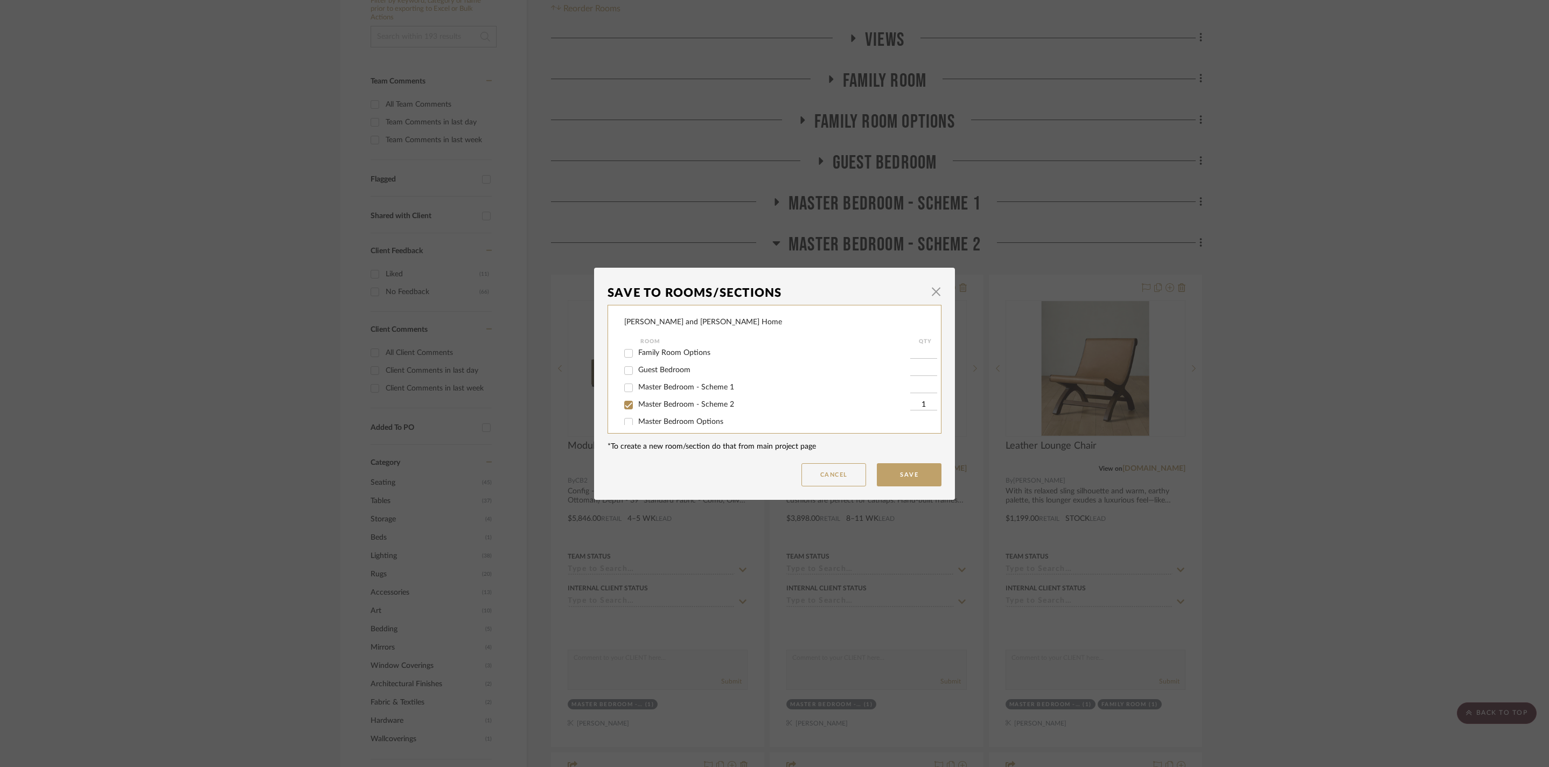
scroll to position [79, 0]
click at [624, 373] on input "Master Bedroom - Scheme 2" at bounding box center [628, 363] width 17 height 17
checkbox input "false"
click at [897, 472] on button "Save" at bounding box center [909, 474] width 65 height 23
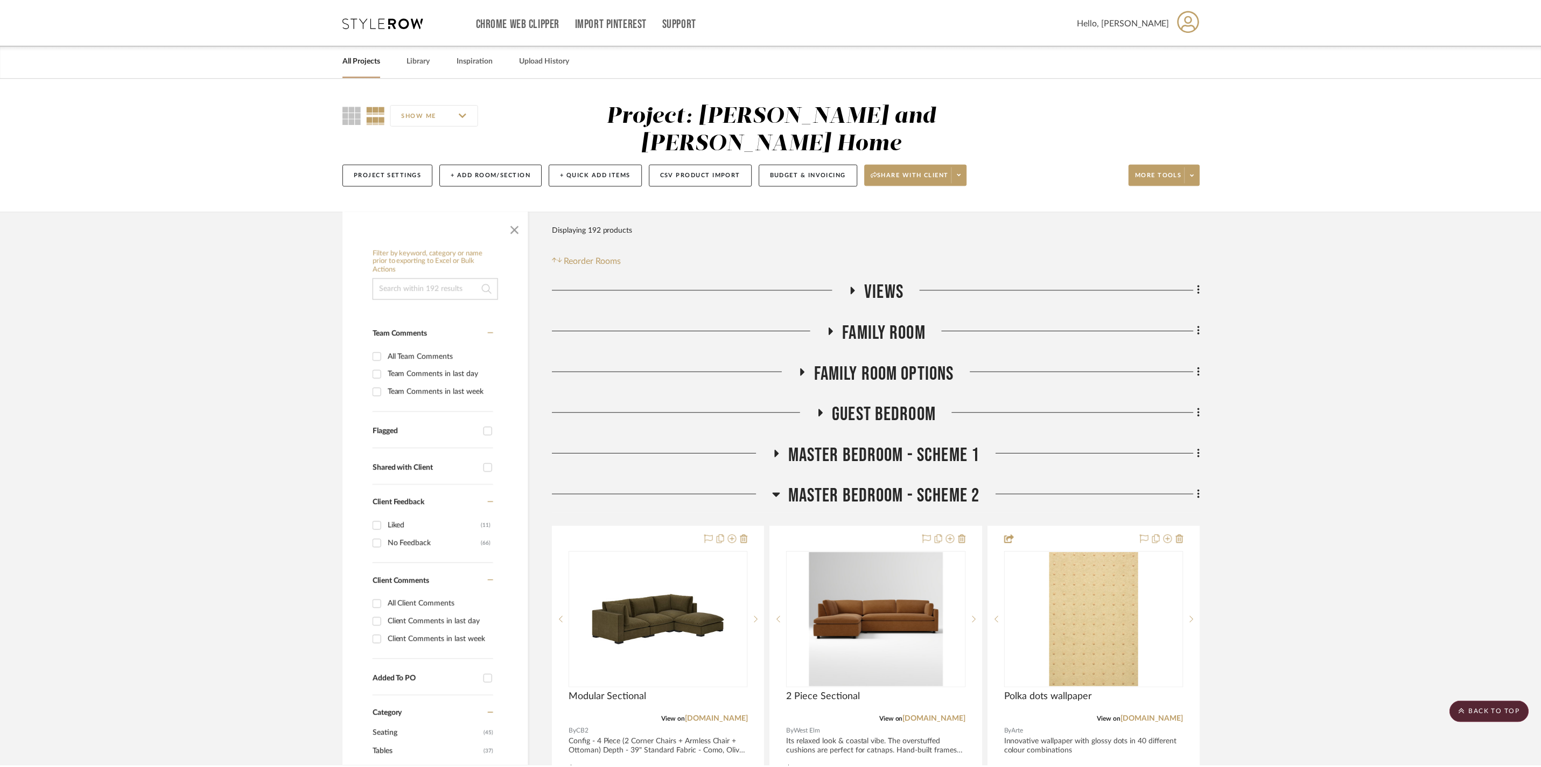
scroll to position [252, 0]
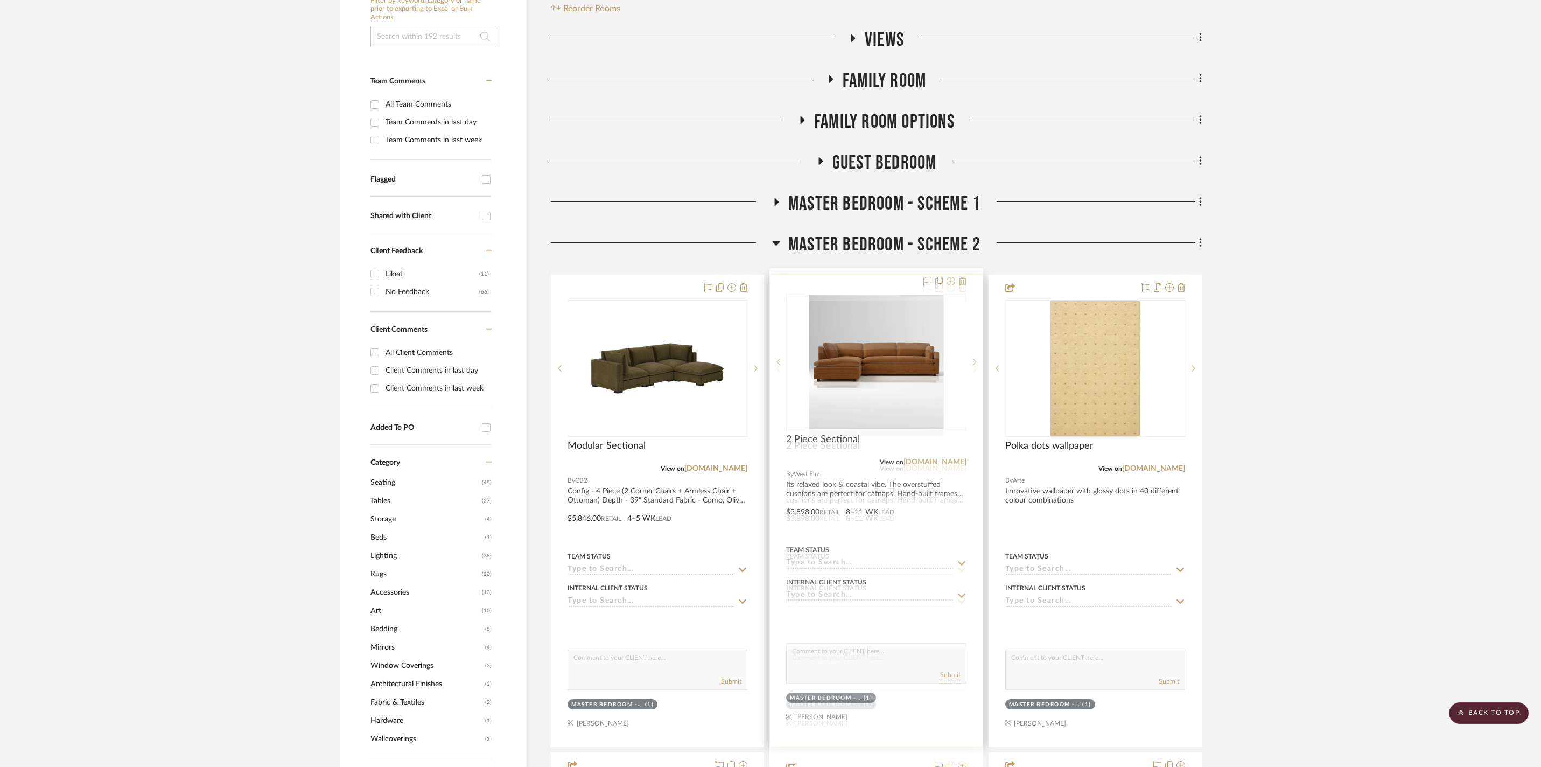
click at [950, 283] on icon at bounding box center [951, 287] width 9 height 9
click at [951, 283] on icon at bounding box center [951, 287] width 9 height 9
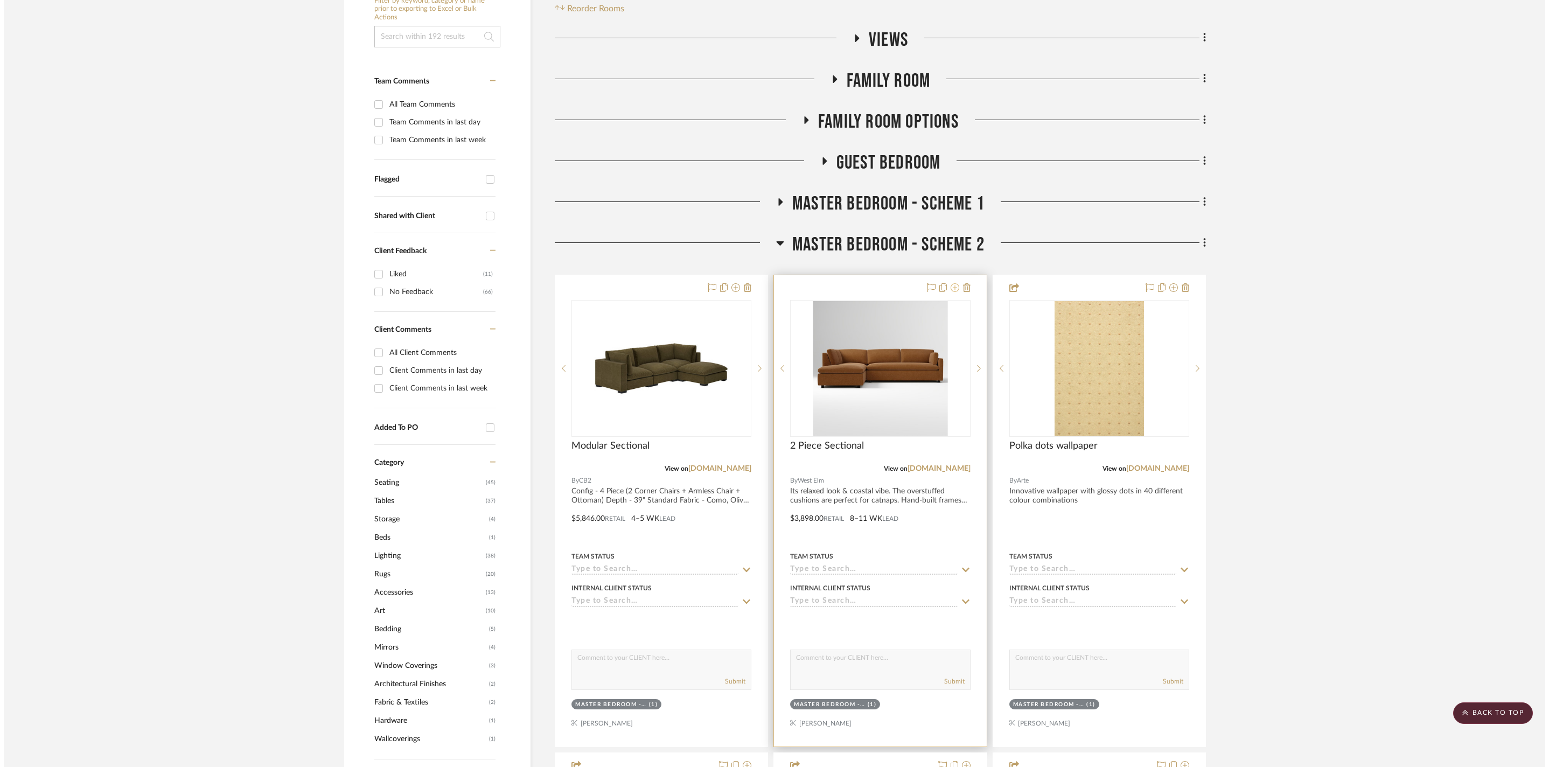
scroll to position [0, 0]
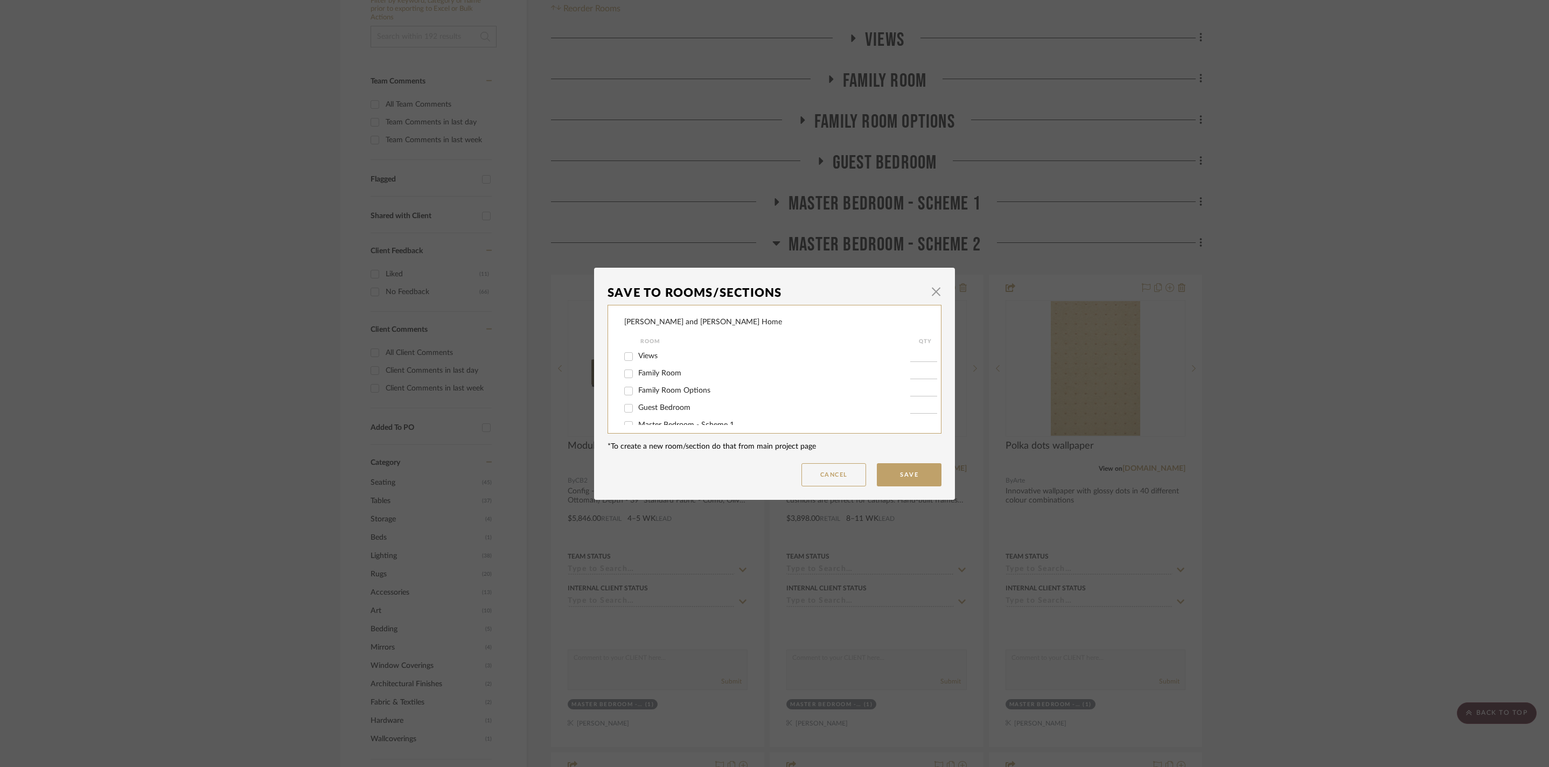
click at [626, 379] on input "Family Room" at bounding box center [628, 373] width 17 height 17
checkbox input "true"
type input "1"
click at [630, 410] on input "Master Bedroom - Scheme 2" at bounding box center [628, 401] width 17 height 17
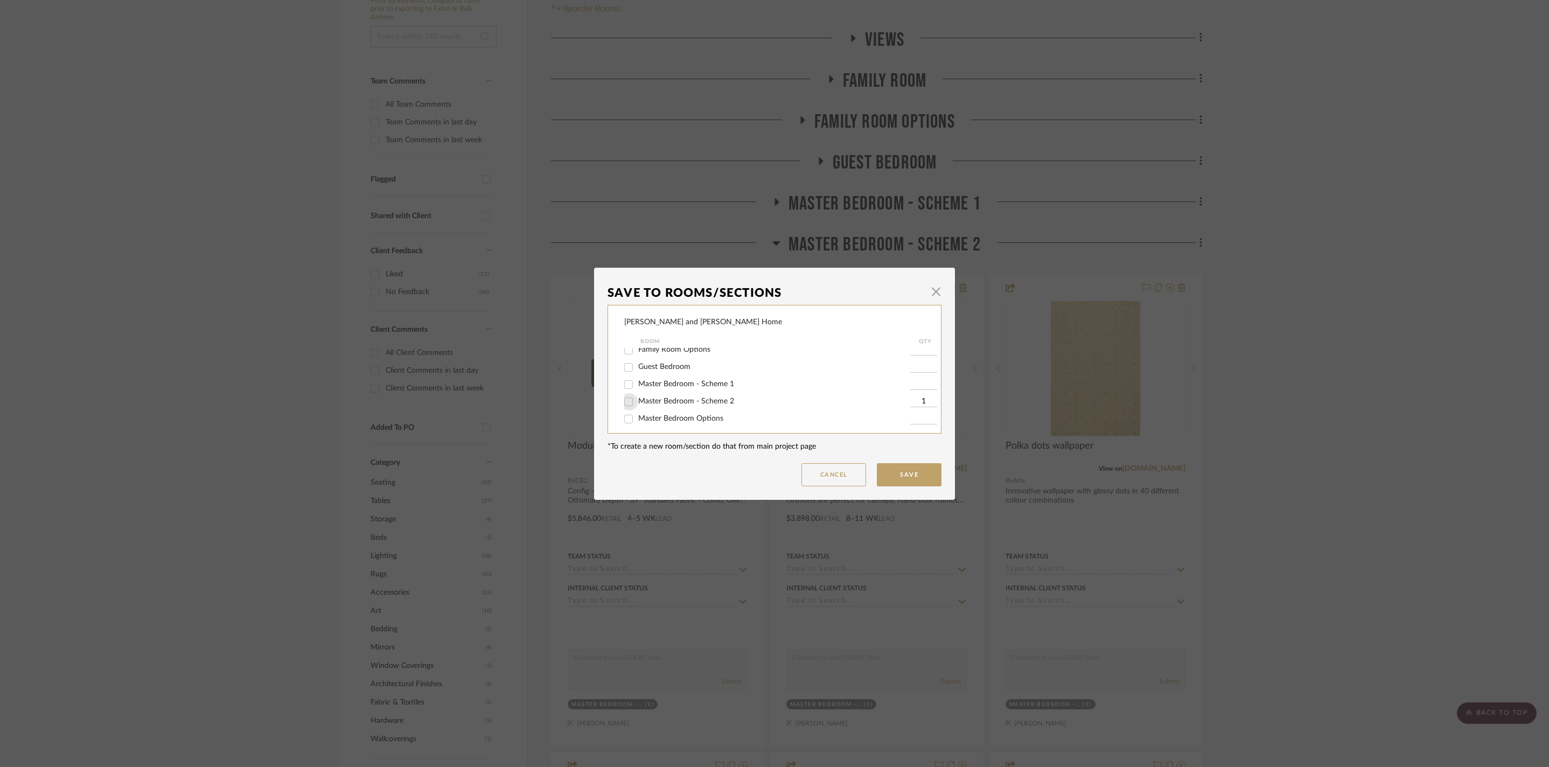
checkbox input "false"
click at [907, 481] on button "Save" at bounding box center [909, 474] width 65 height 23
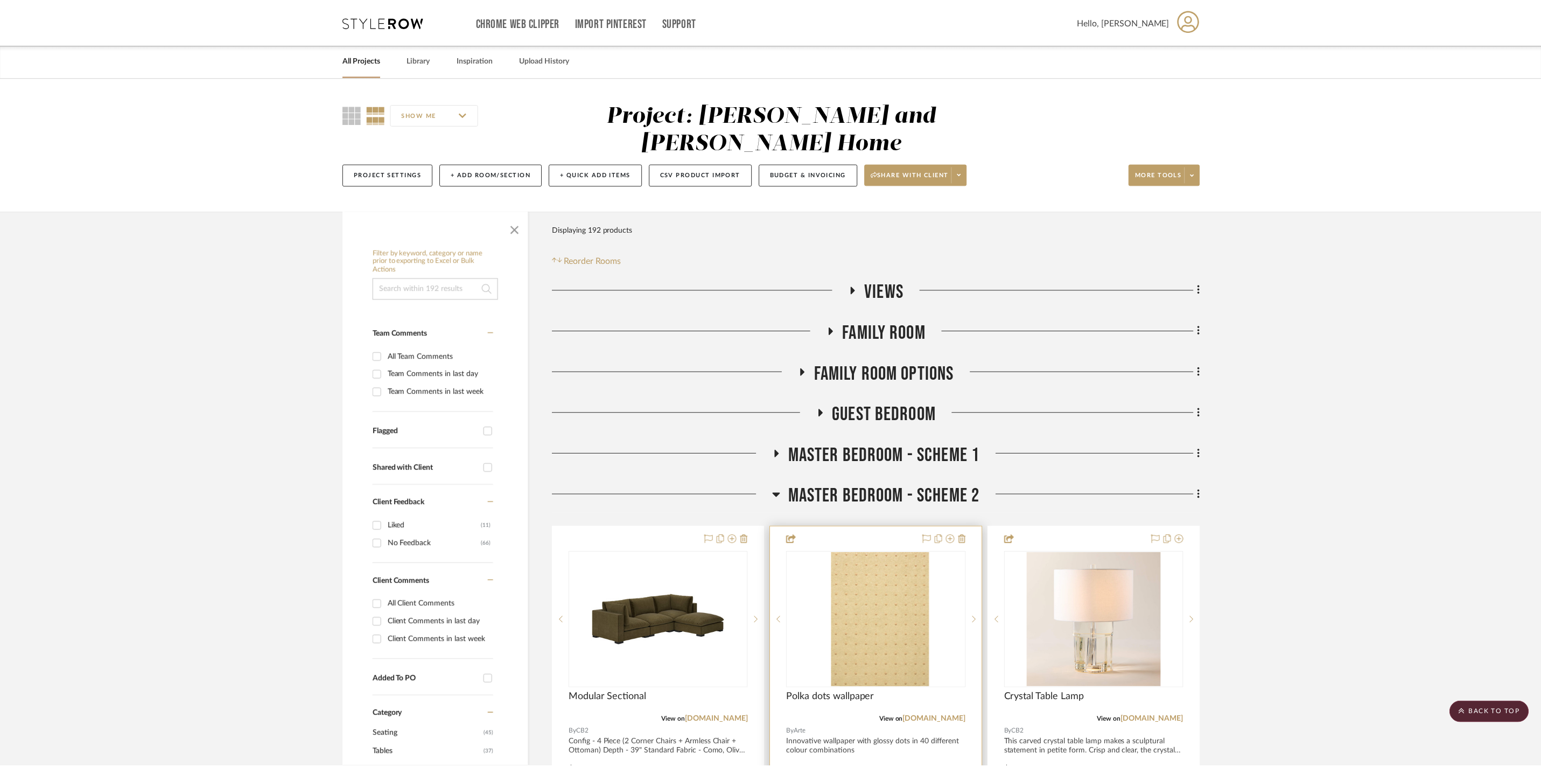
scroll to position [252, 0]
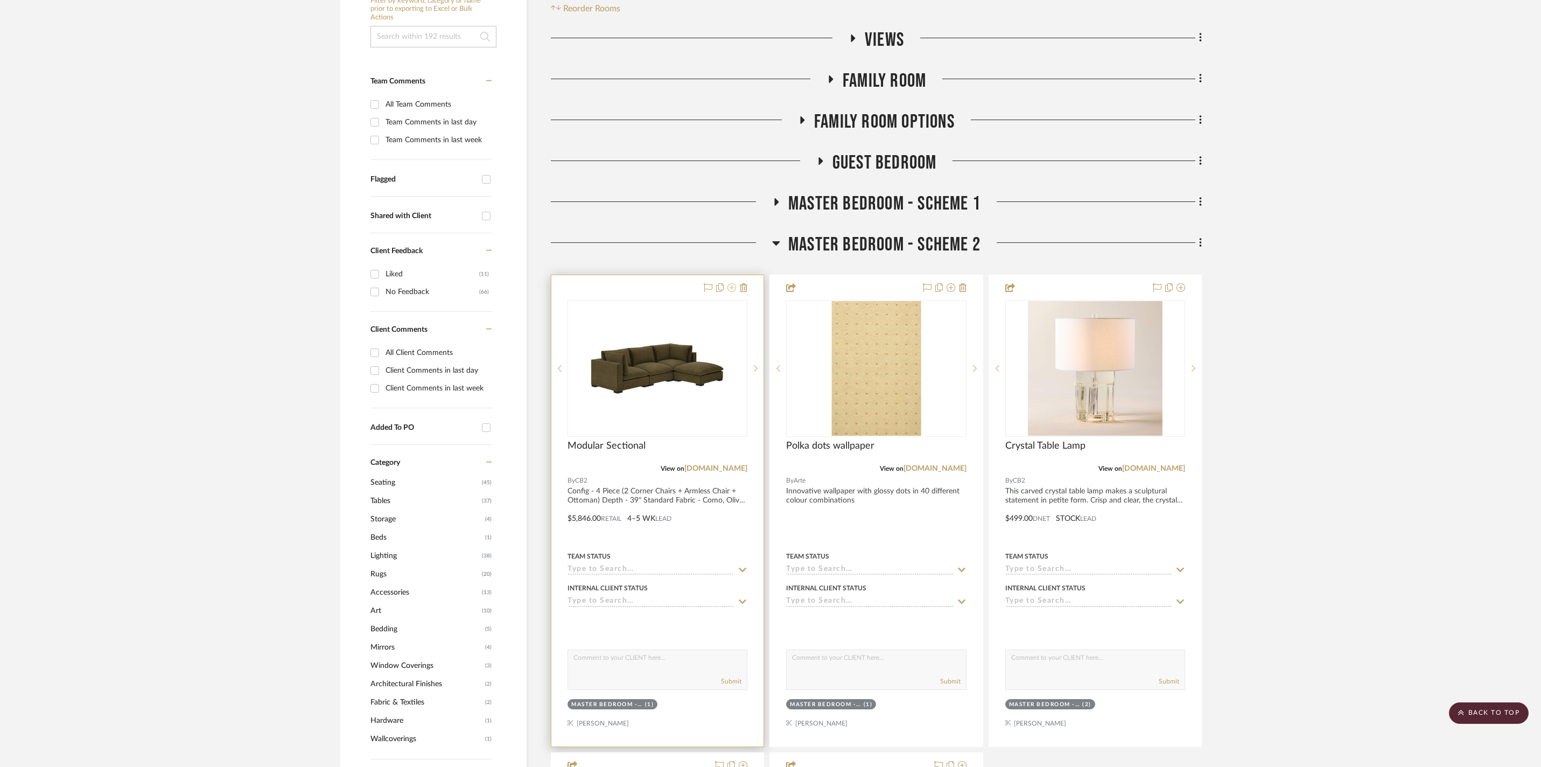
click at [734, 284] on icon at bounding box center [732, 287] width 9 height 9
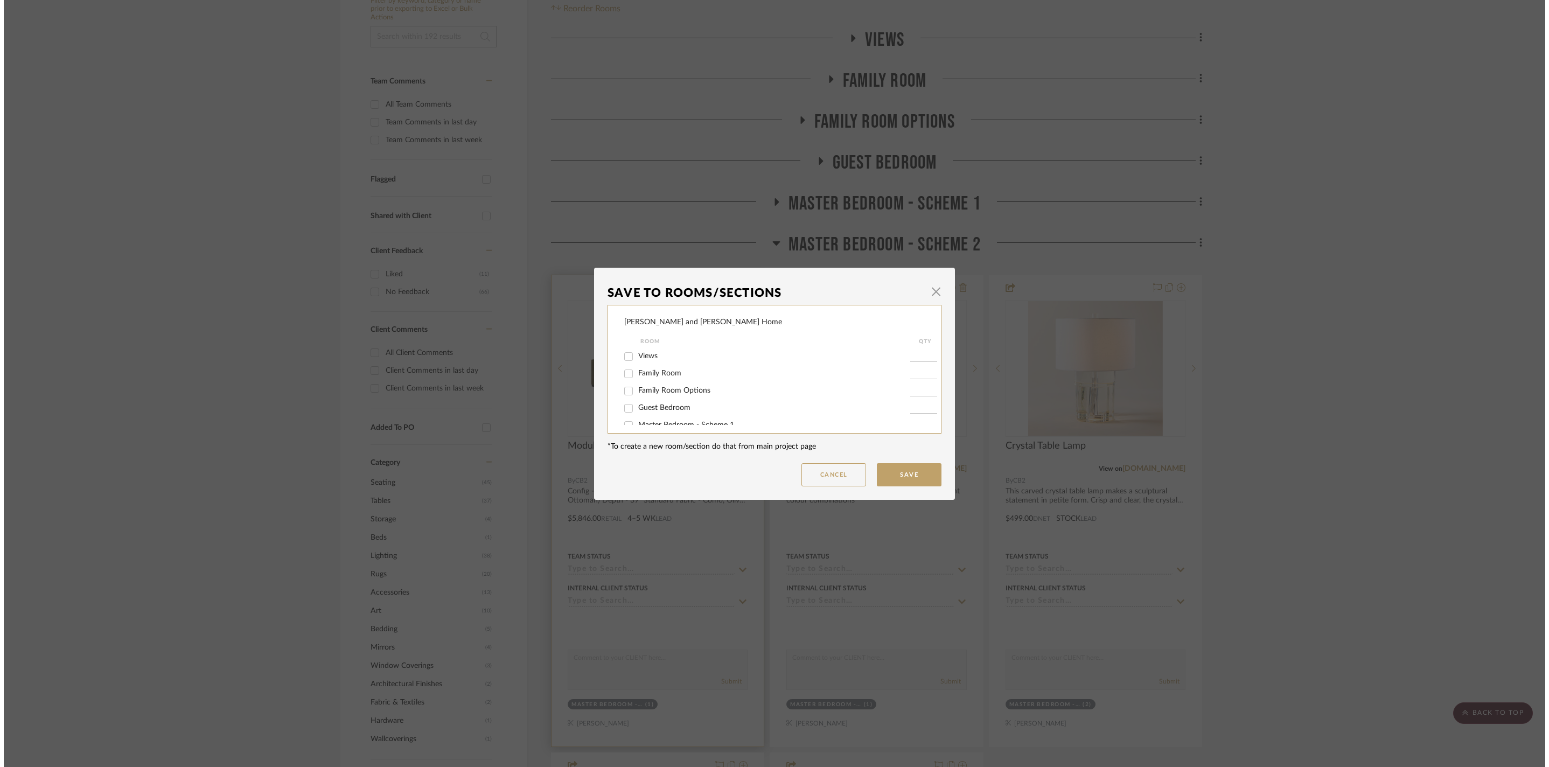
scroll to position [0, 0]
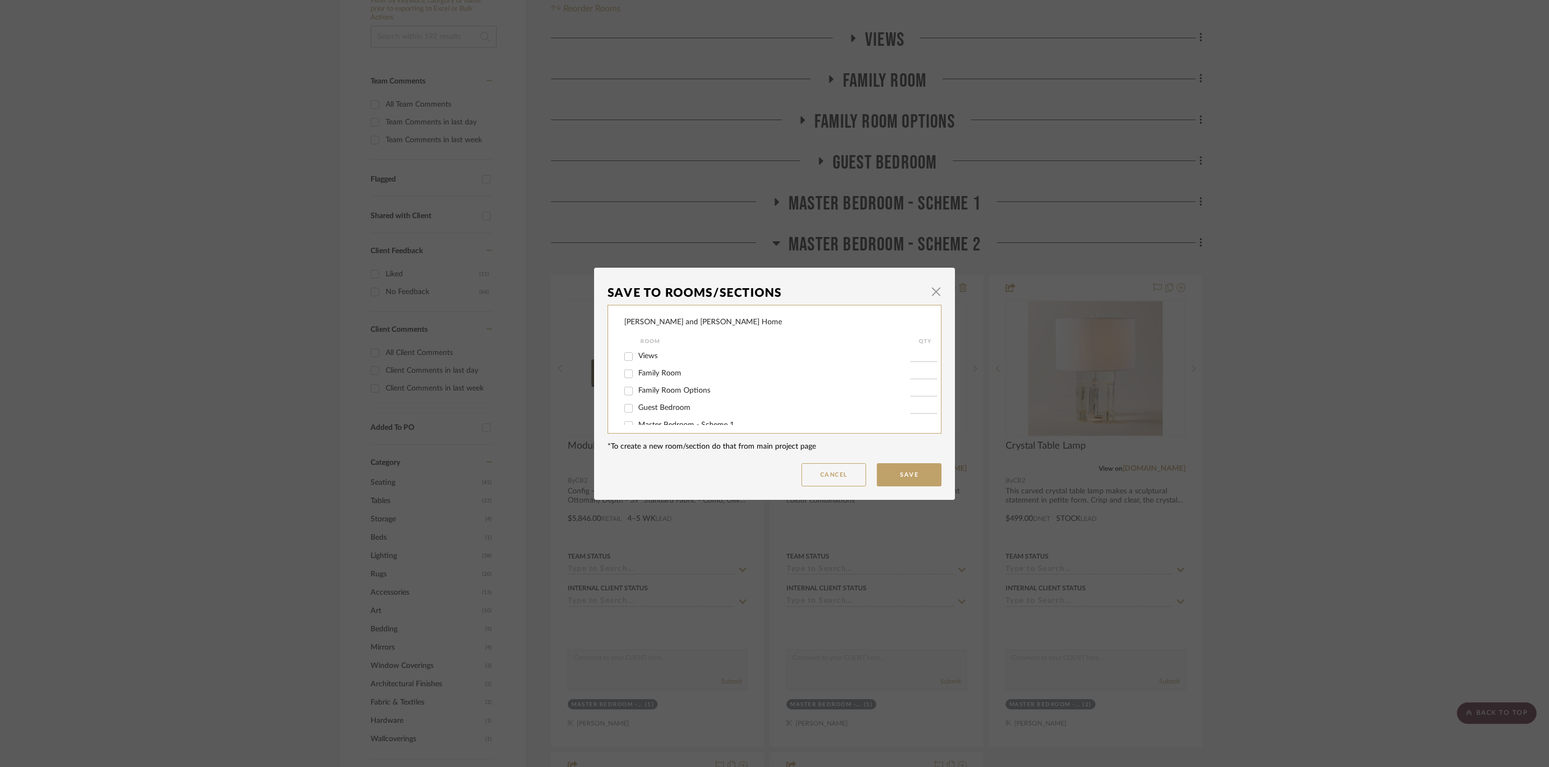
click at [625, 377] on input "Family Room" at bounding box center [628, 373] width 17 height 17
checkbox input "true"
type input "1"
click at [627, 413] on input "Master Bedroom - Scheme 2" at bounding box center [628, 403] width 17 height 17
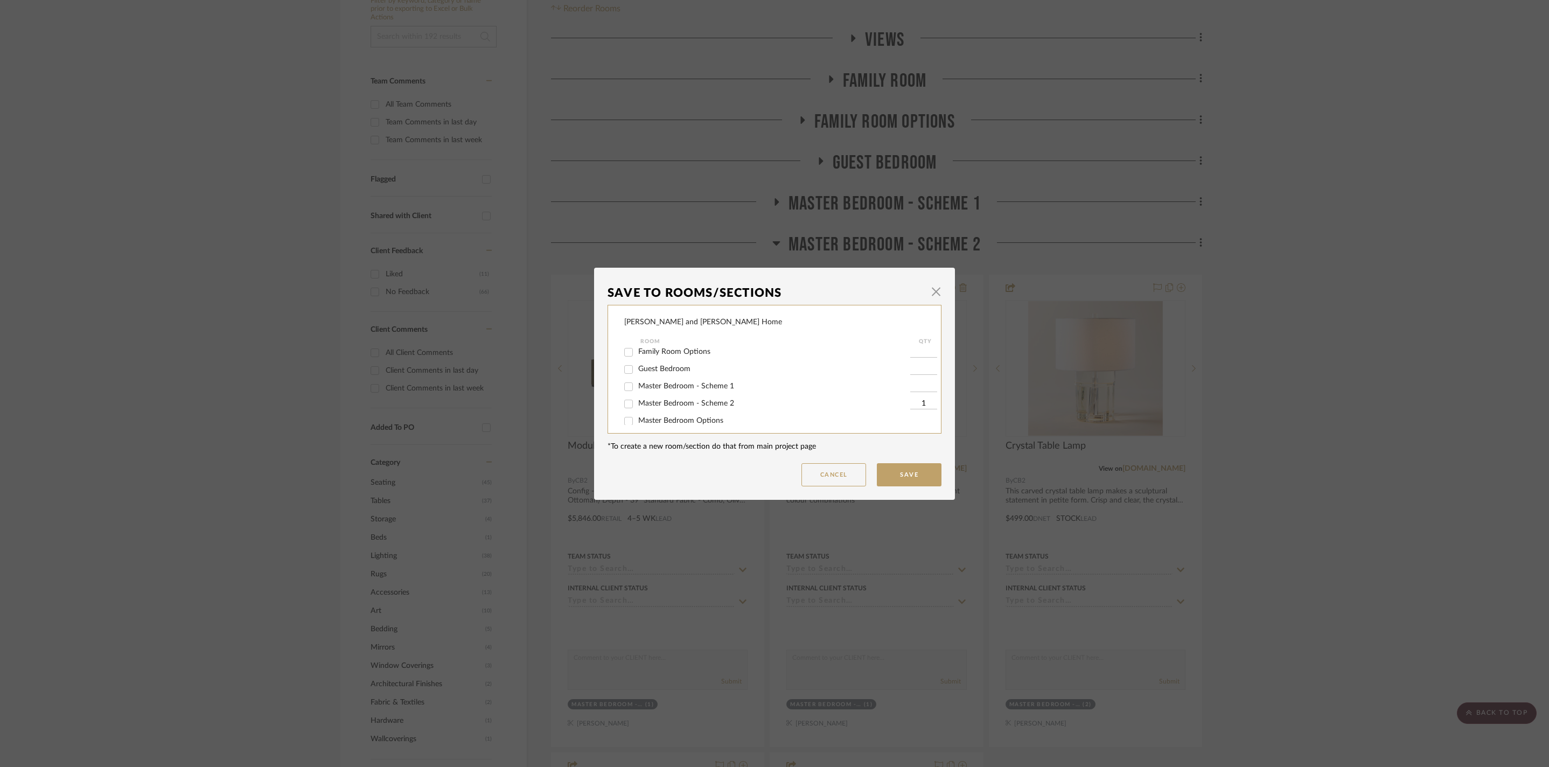
checkbox input "false"
click at [895, 473] on button "Save" at bounding box center [909, 474] width 65 height 23
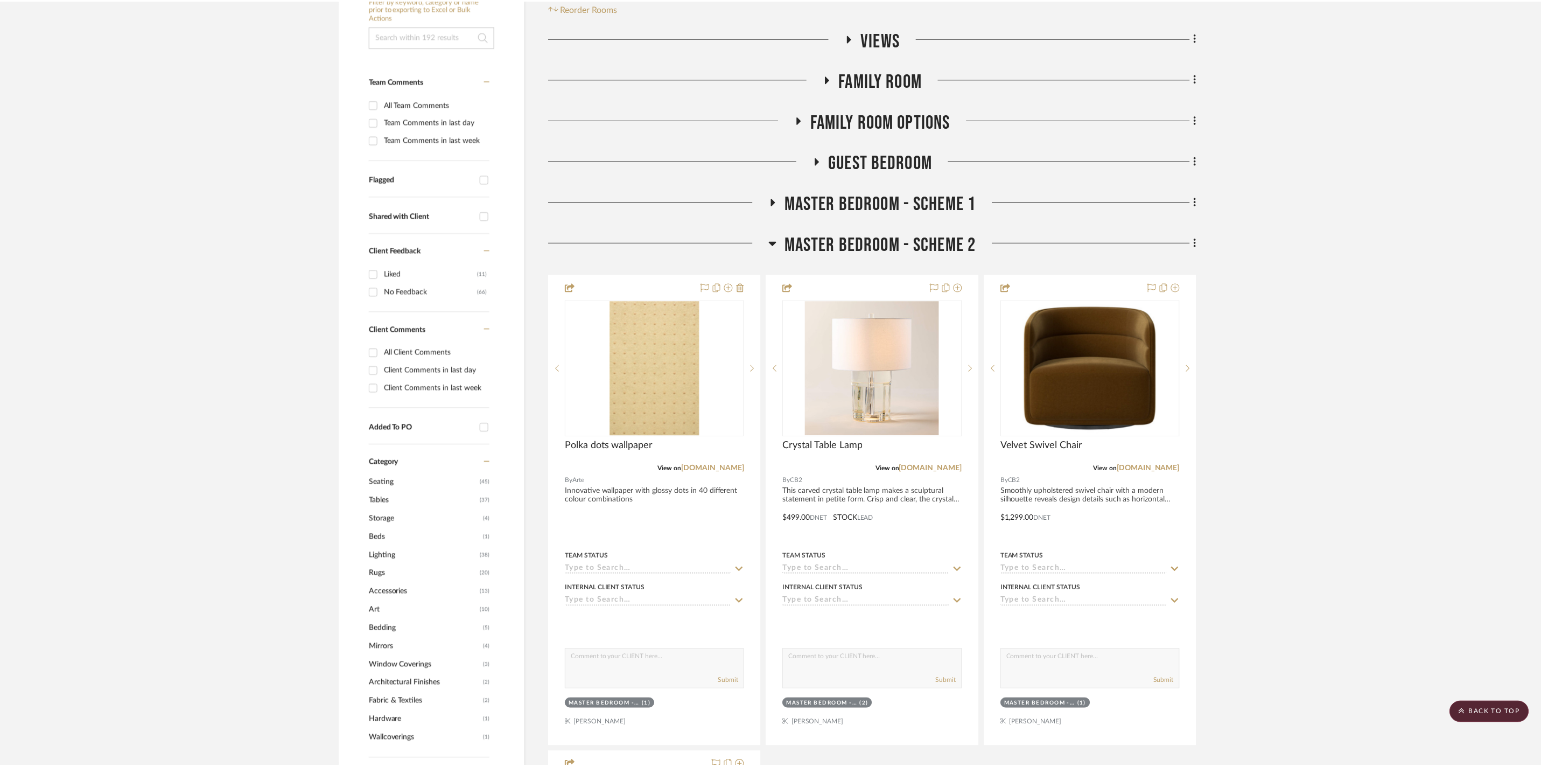
scroll to position [252, 0]
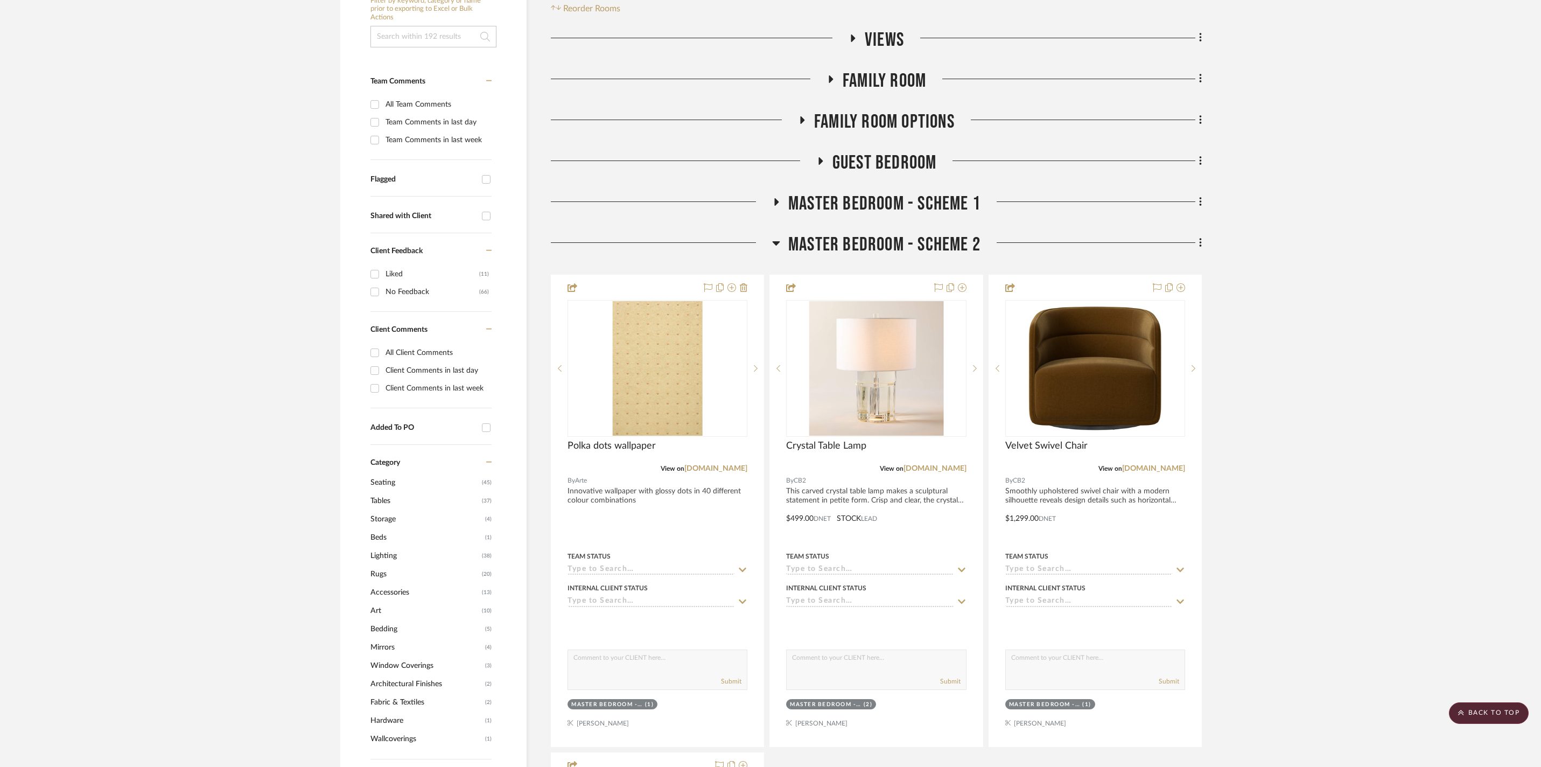
click at [774, 241] on icon at bounding box center [777, 243] width 8 height 4
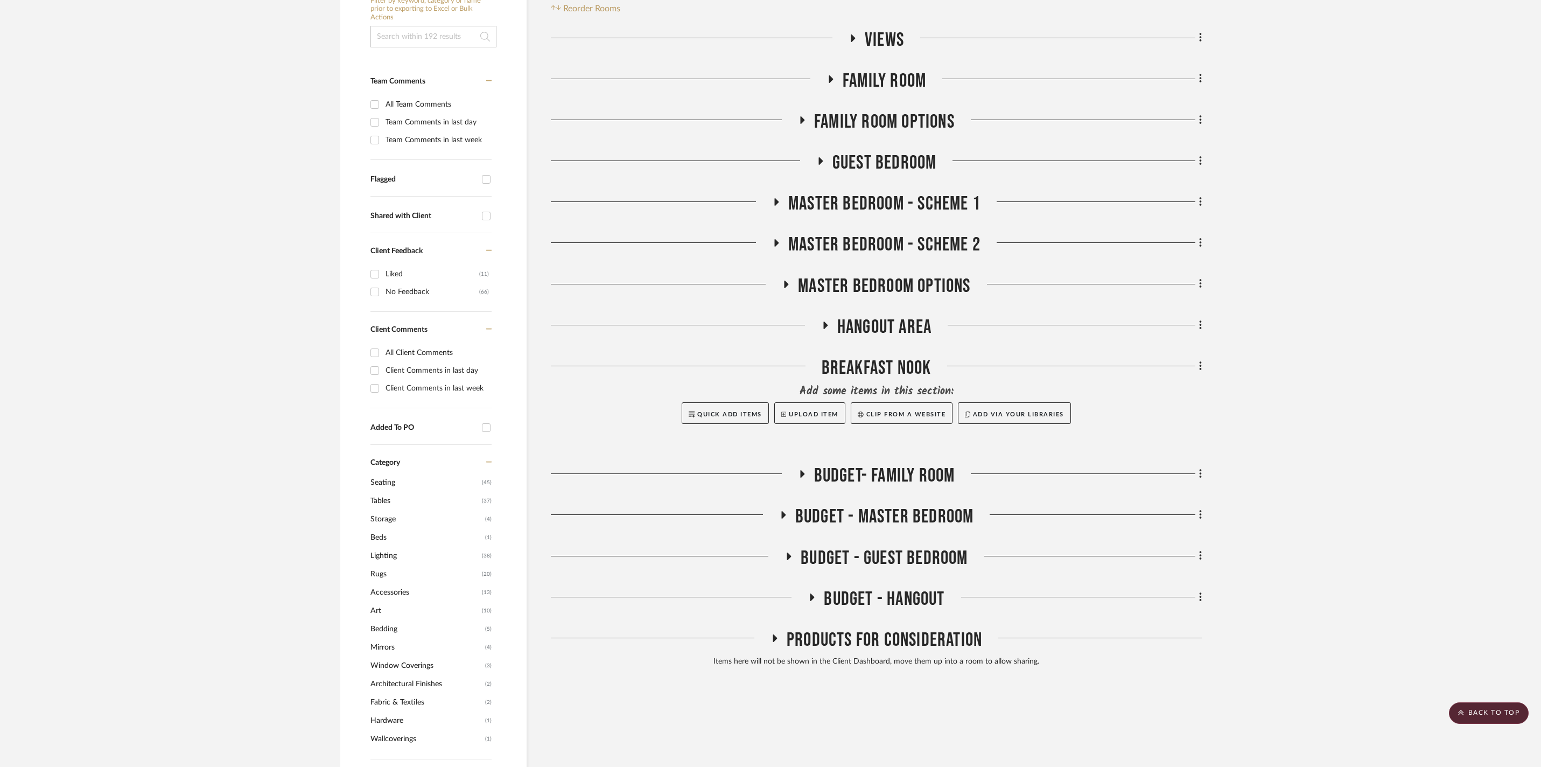
click at [825, 75] on icon at bounding box center [830, 79] width 13 height 8
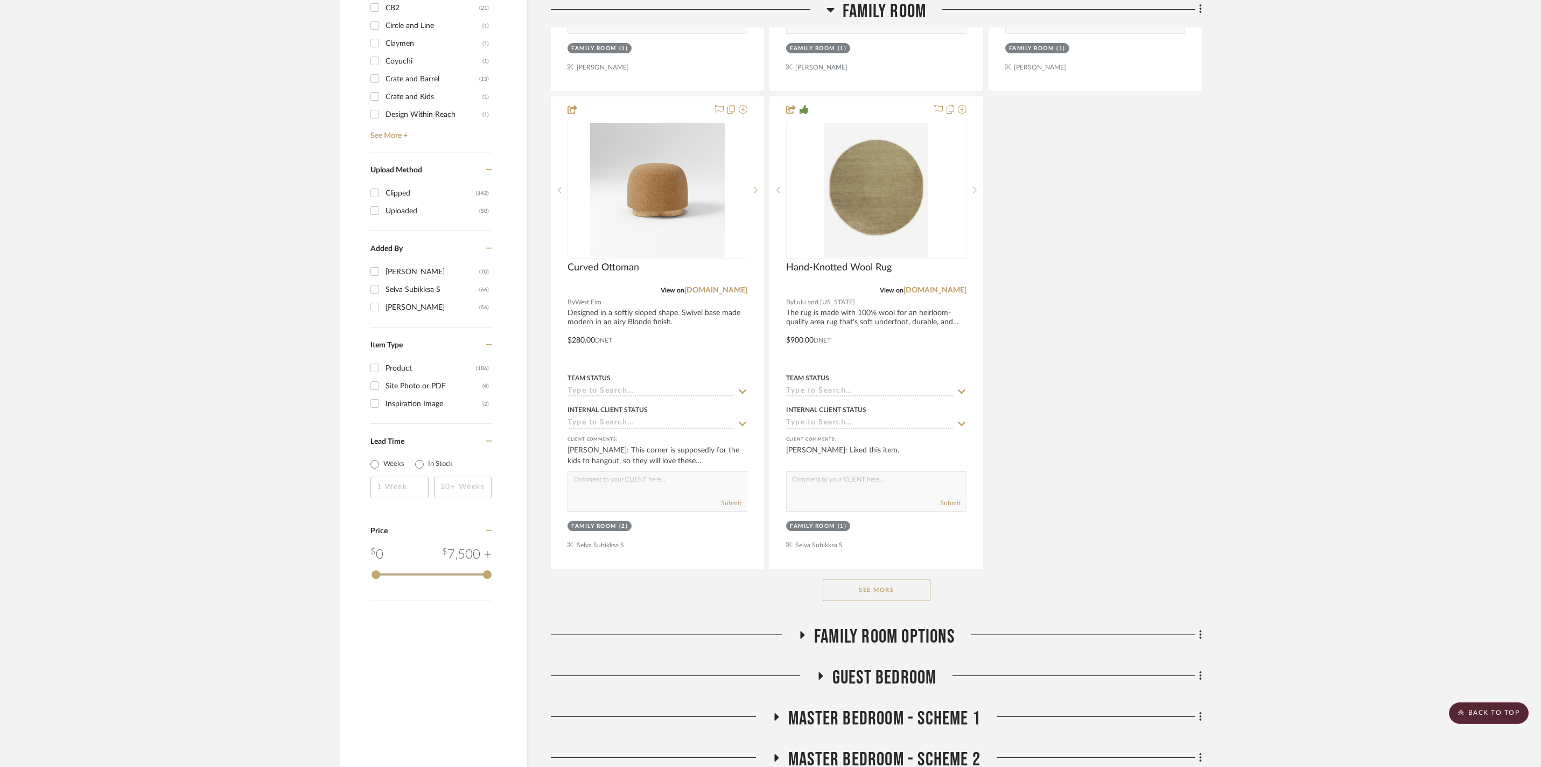
scroll to position [1436, 0]
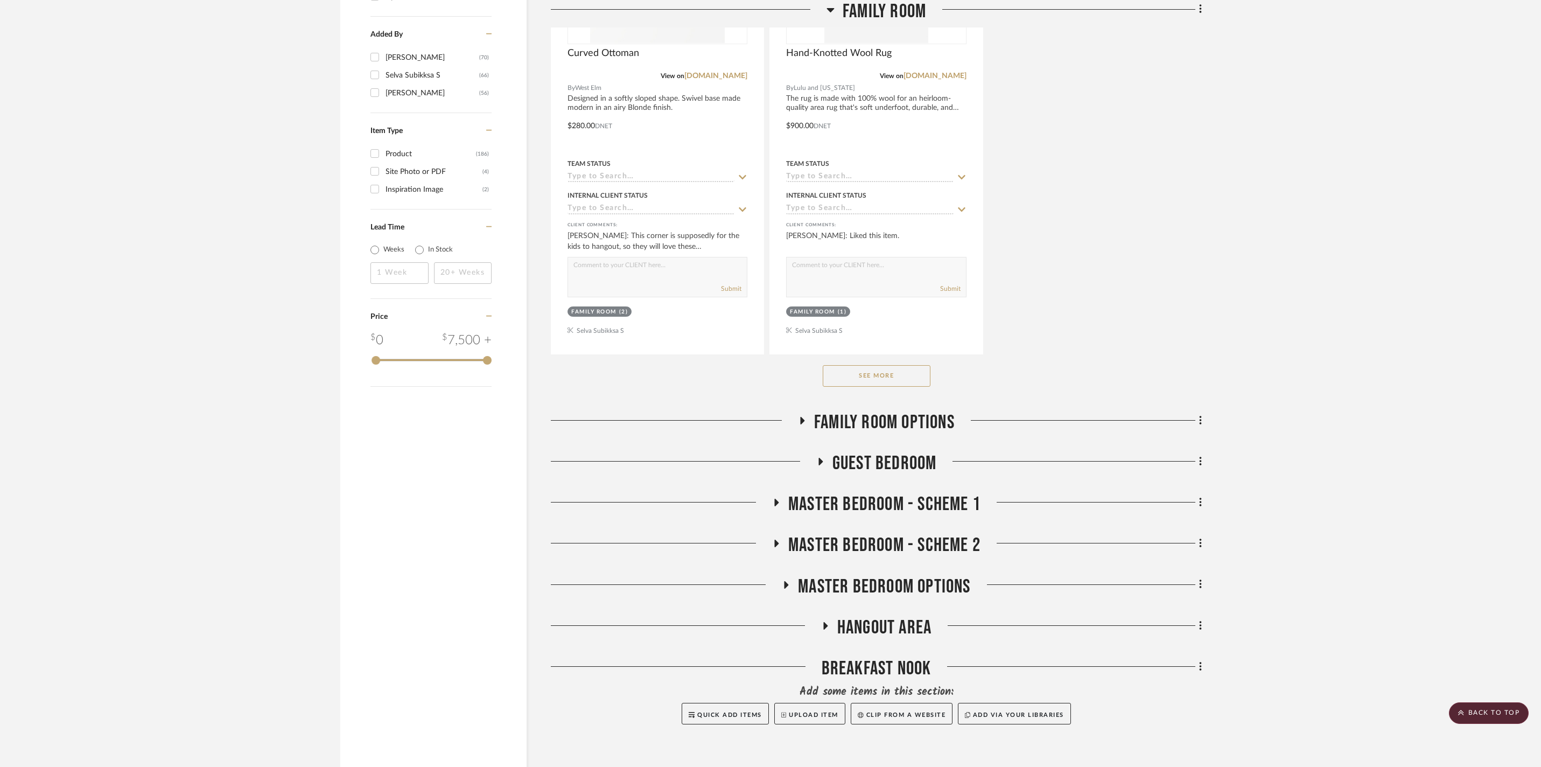
click at [876, 387] on button "See More" at bounding box center [877, 376] width 108 height 22
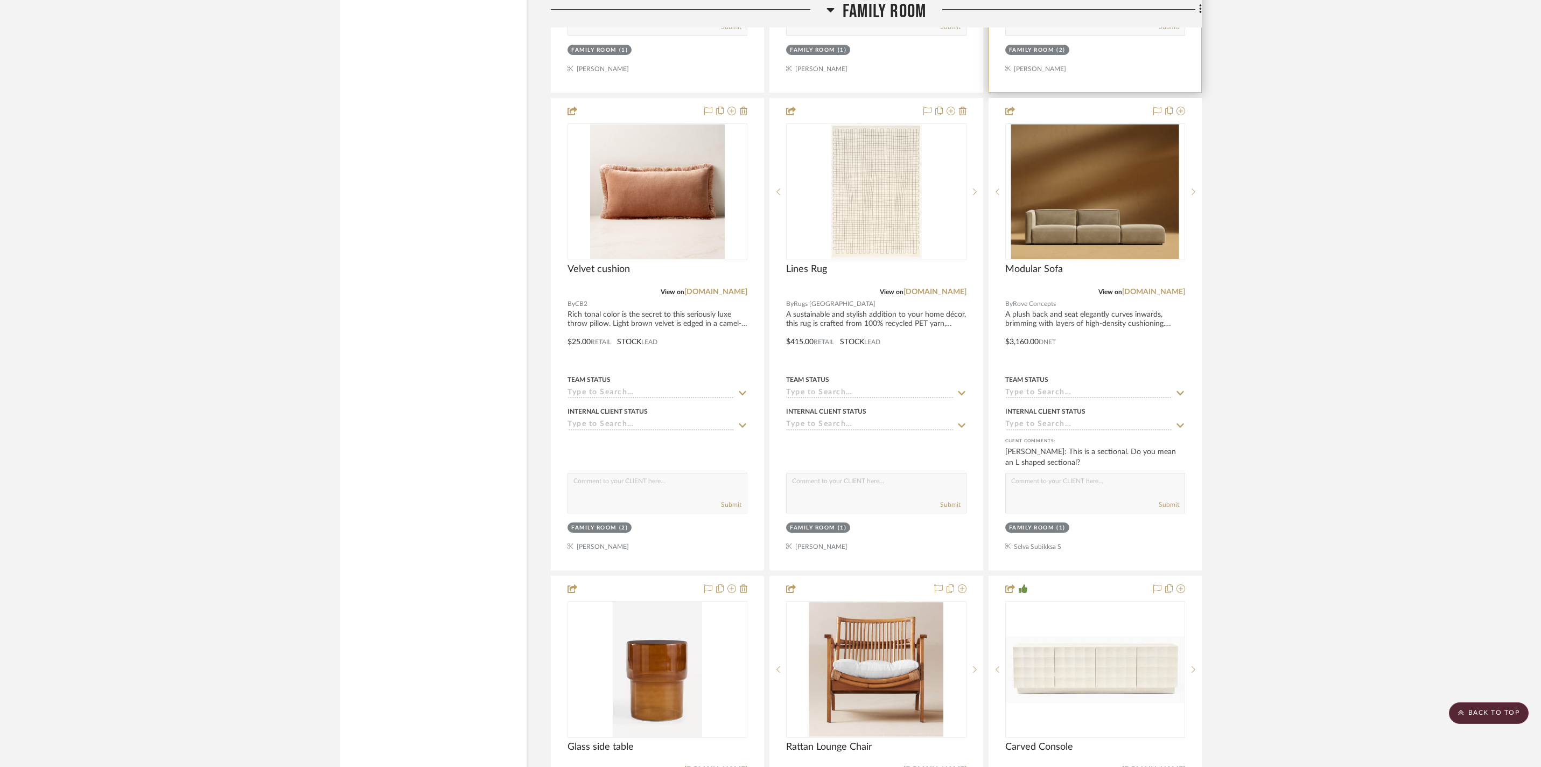
scroll to position [2897, 0]
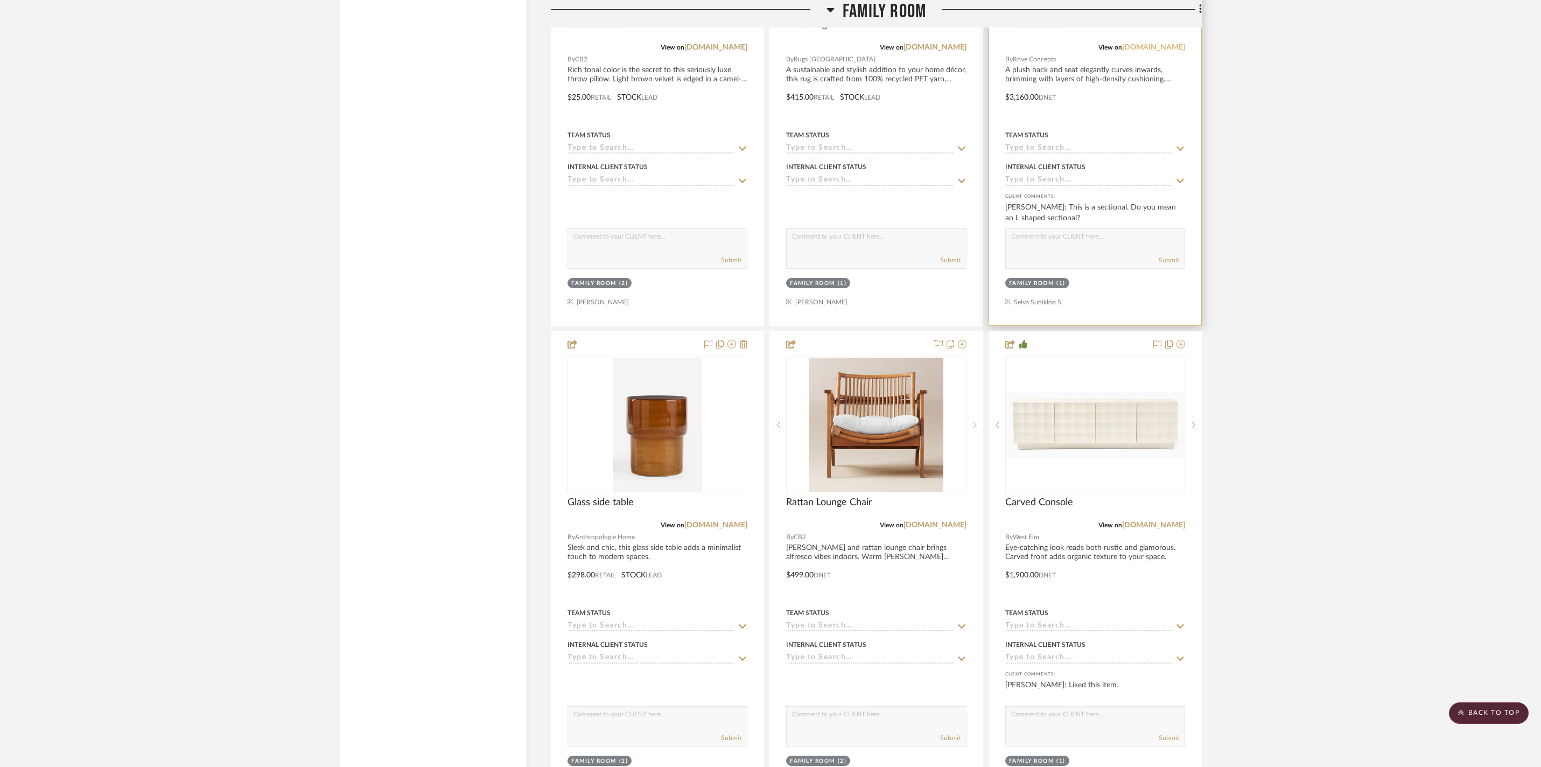
click at [1136, 51] on link "[DOMAIN_NAME]" at bounding box center [1153, 48] width 63 height 8
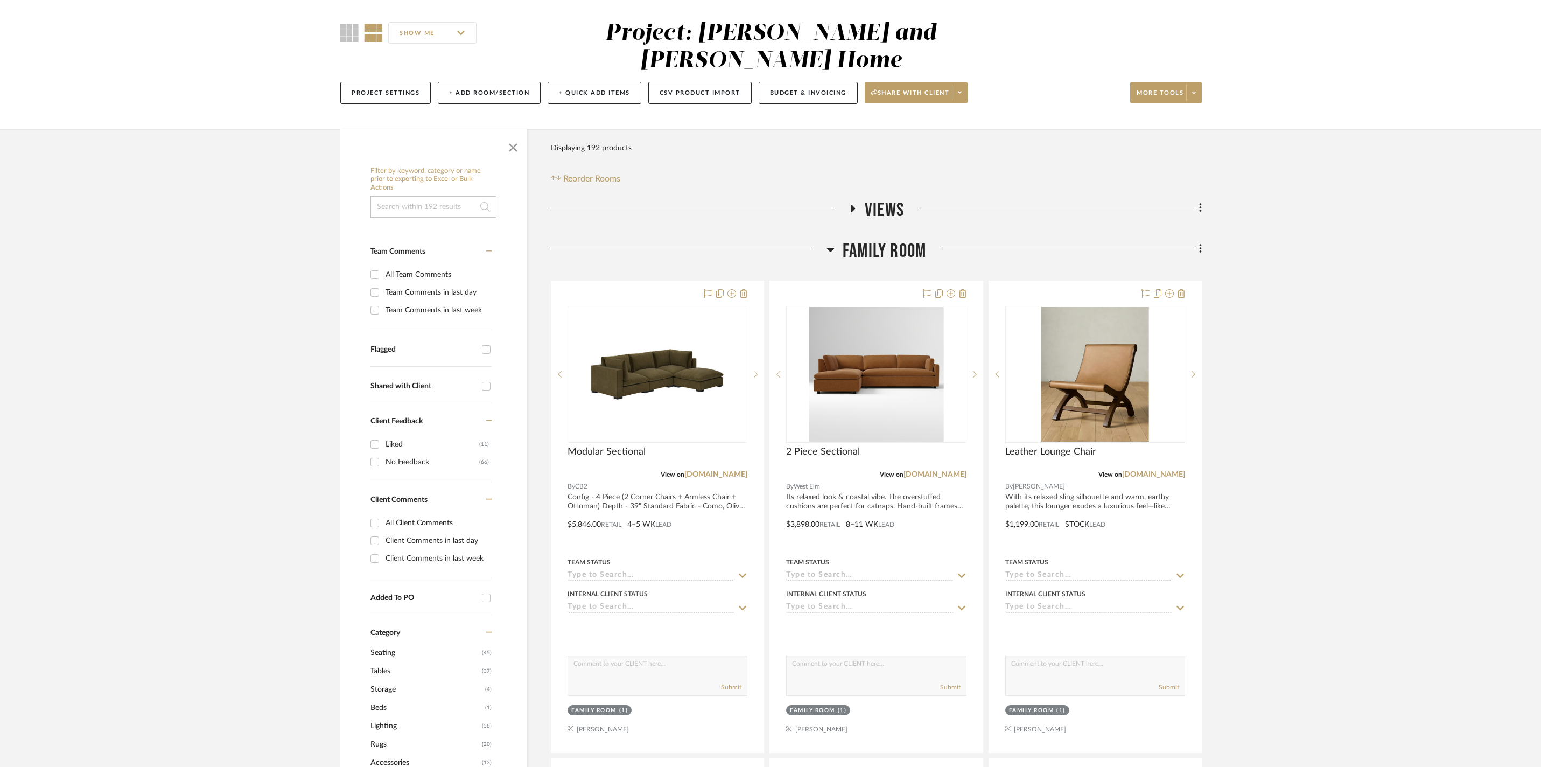
scroll to position [0, 0]
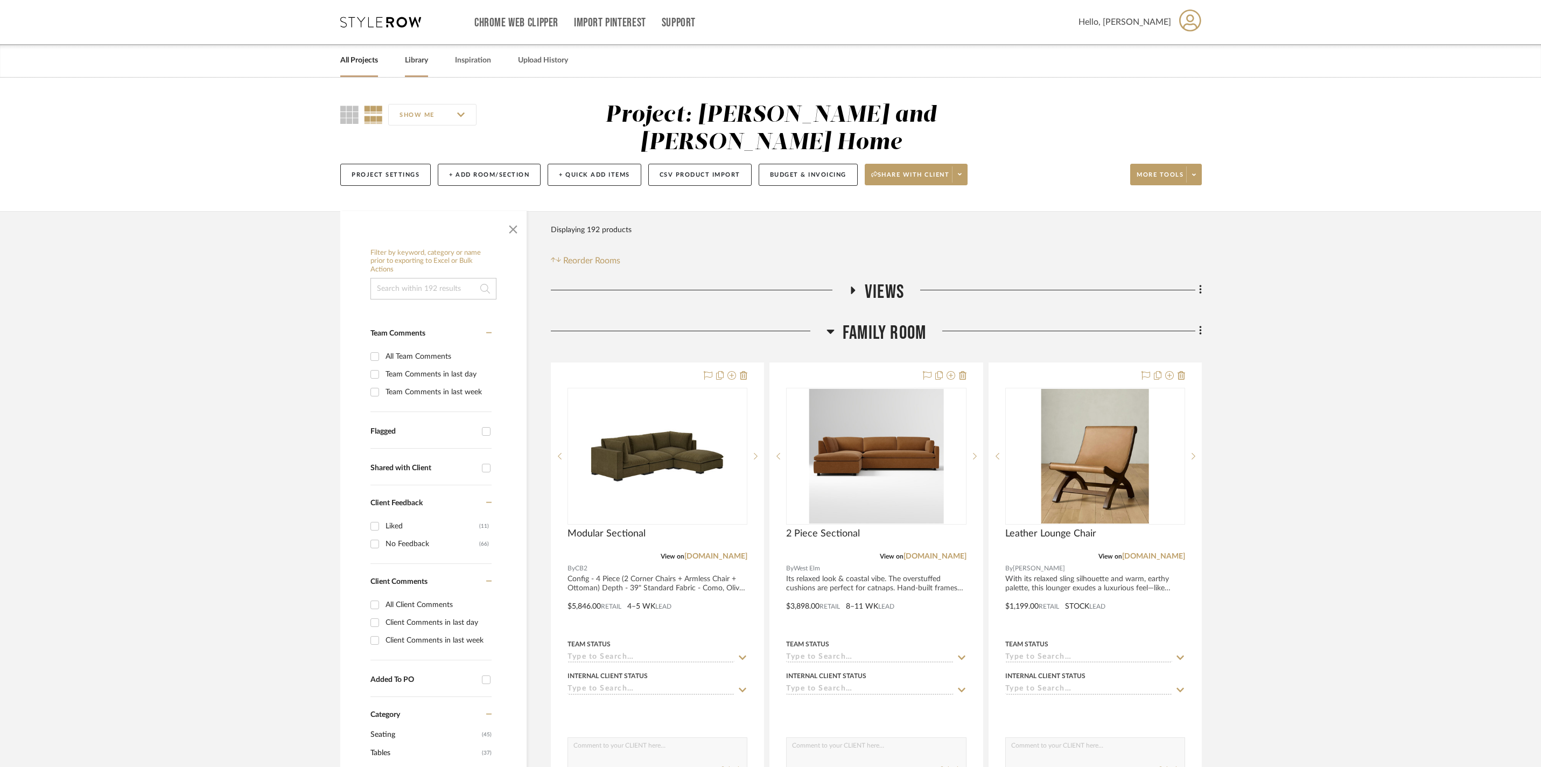
click at [428, 71] on div "Library" at bounding box center [416, 60] width 23 height 33
click at [428, 57] on link "Library" at bounding box center [416, 60] width 23 height 15
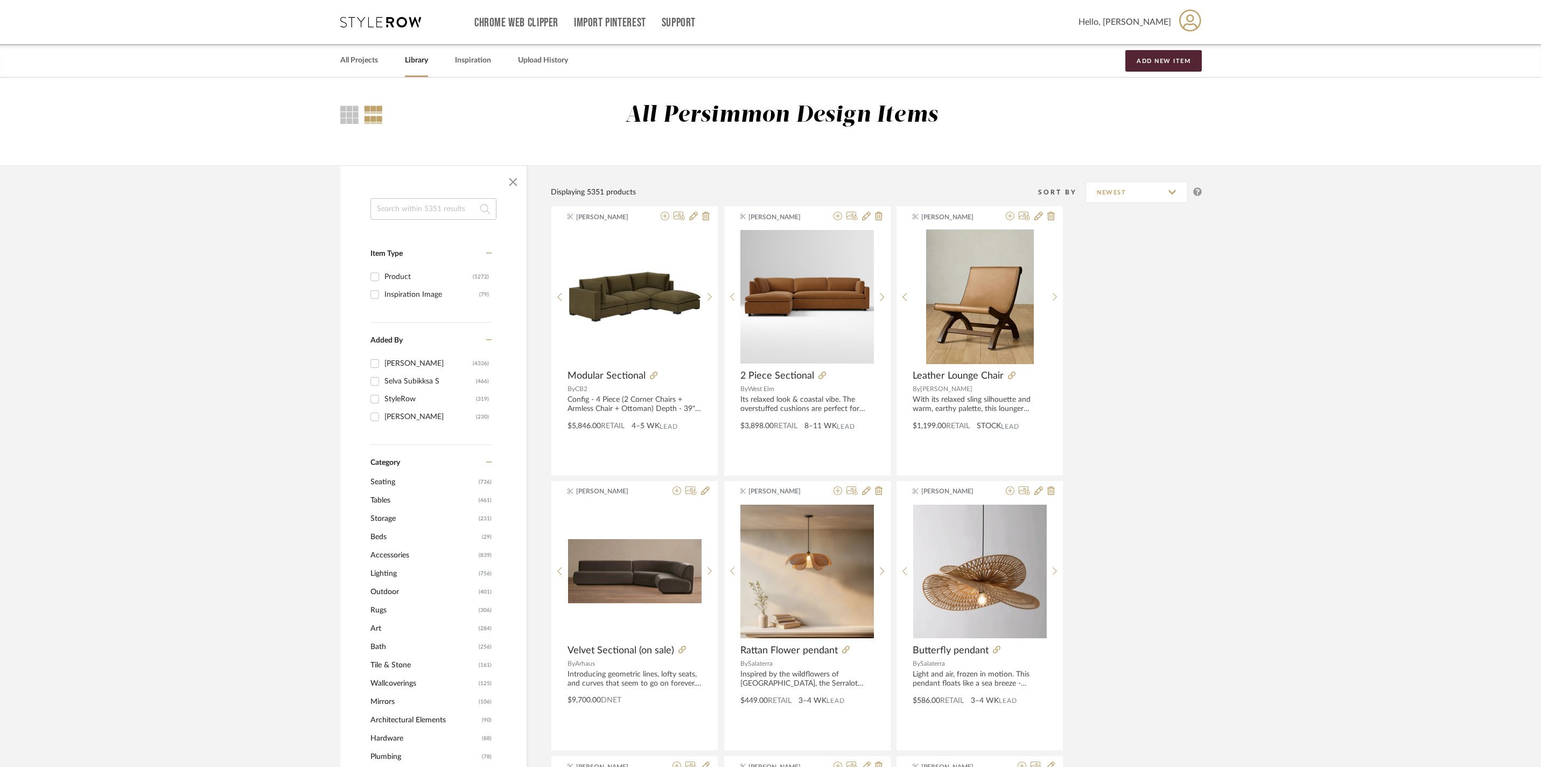
scroll to position [26, 0]
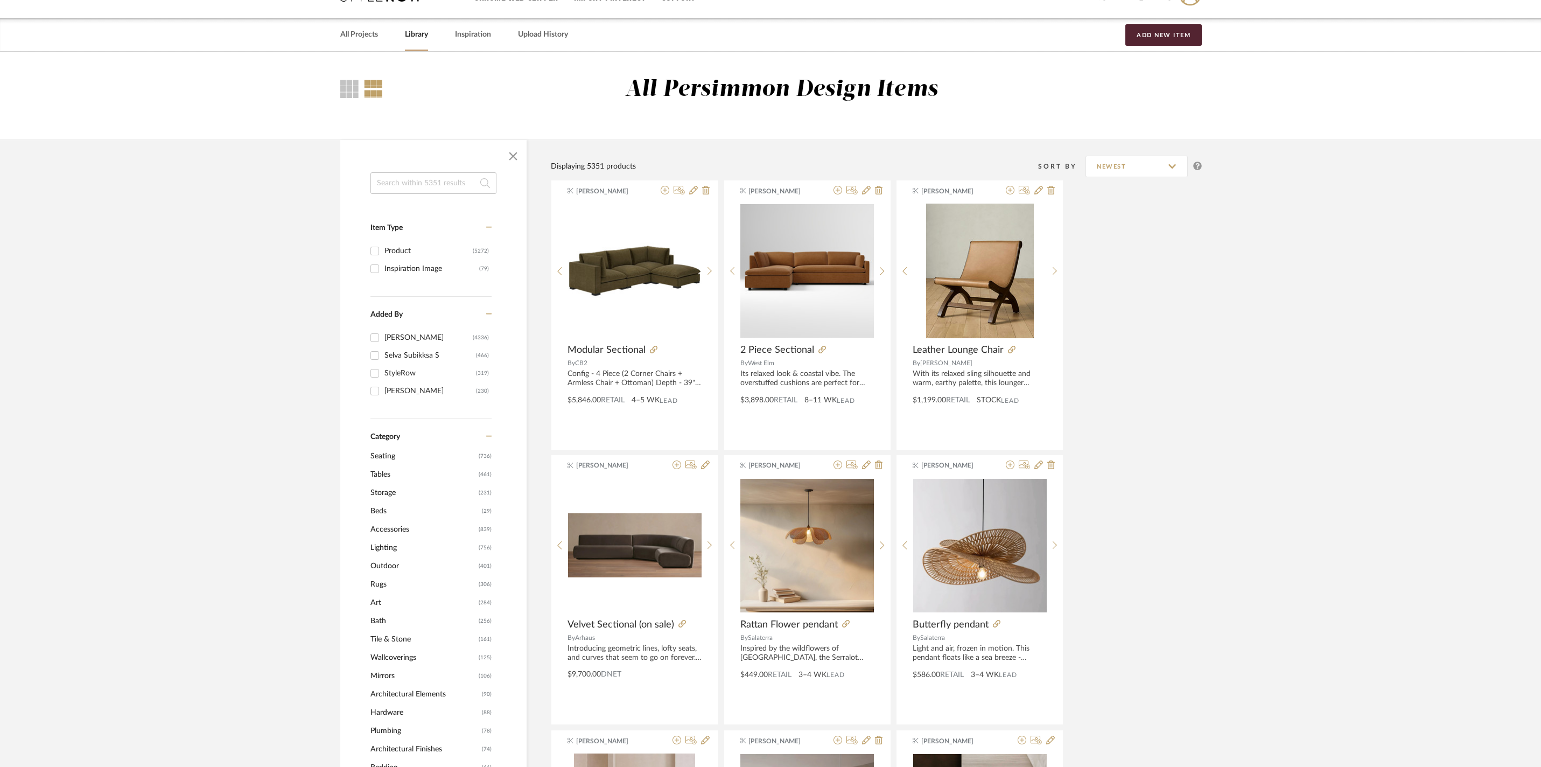
click at [390, 462] on span "Seating" at bounding box center [424, 456] width 106 height 18
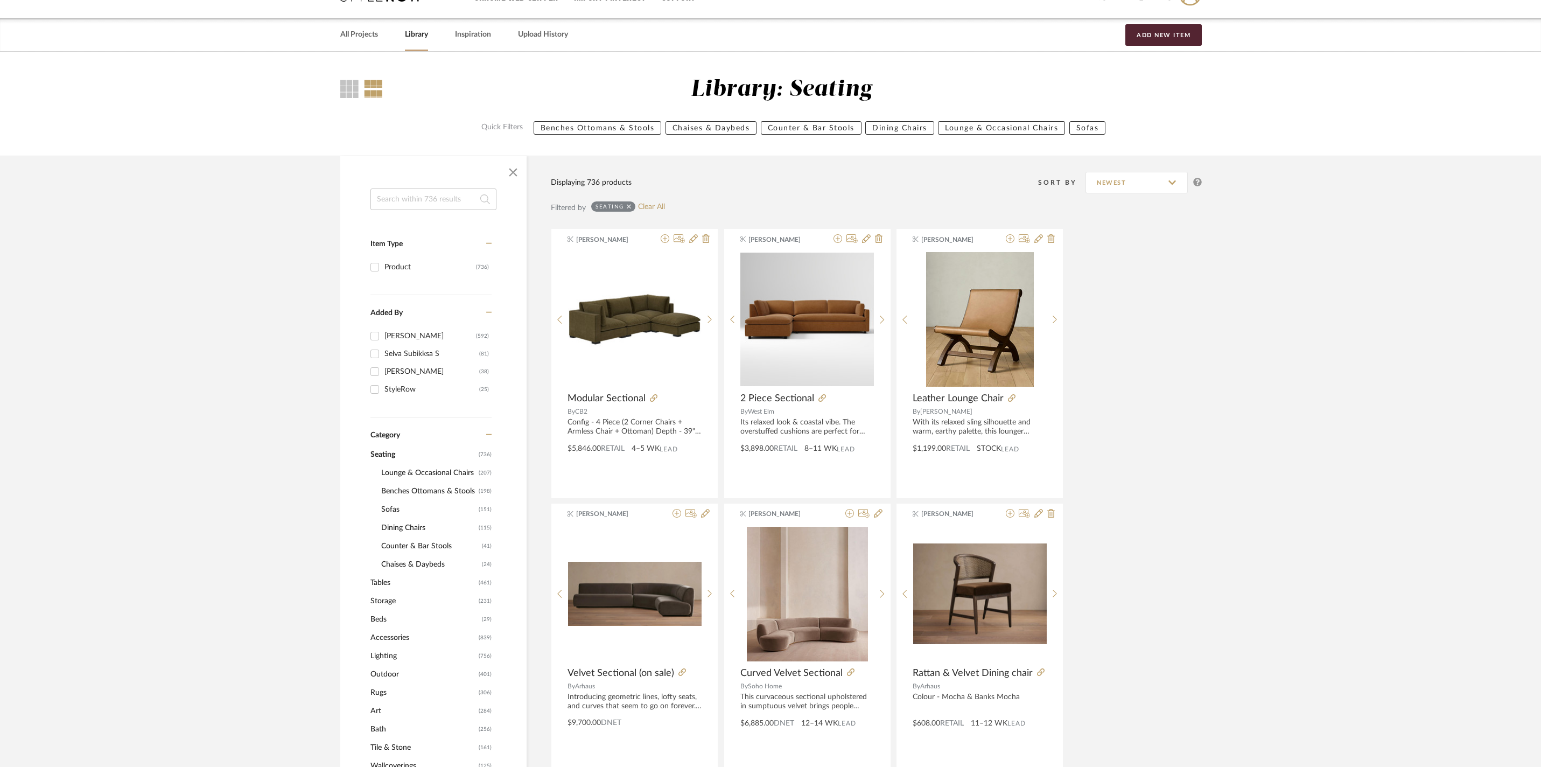
click at [394, 458] on span "Seating" at bounding box center [424, 454] width 106 height 18
click at [397, 440] on span "Category" at bounding box center [386, 435] width 30 height 9
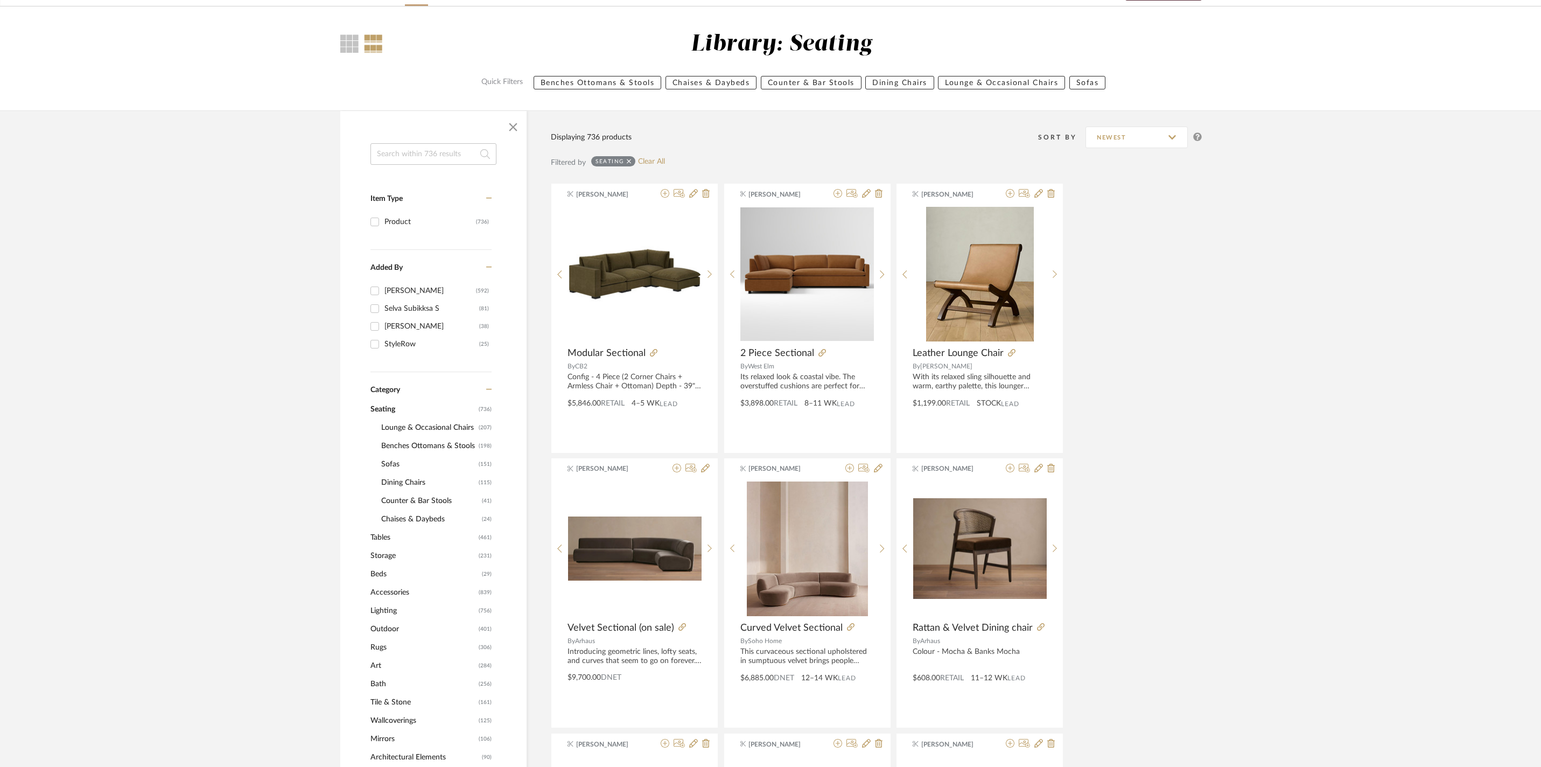
scroll to position [229, 0]
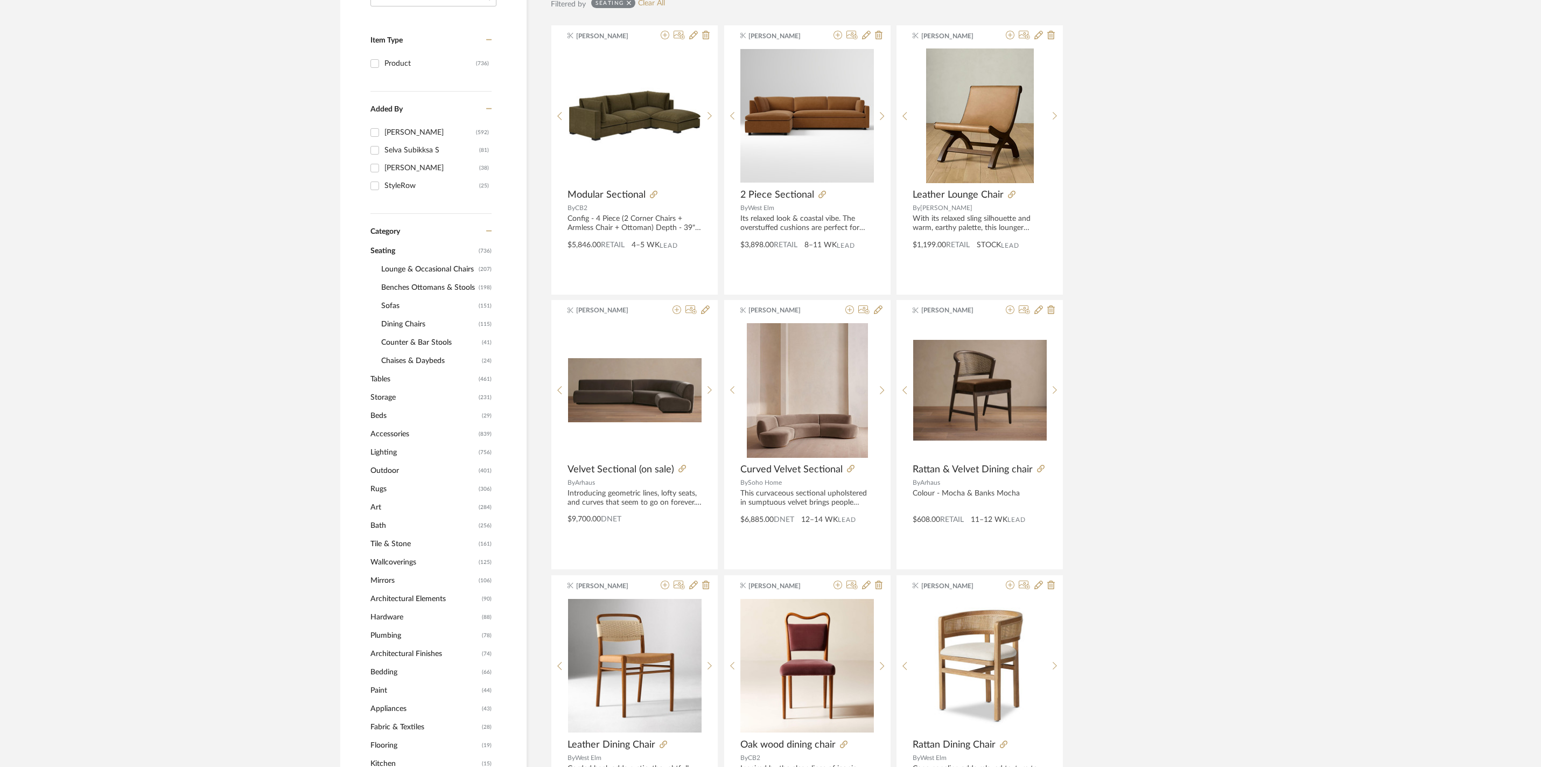
click at [392, 308] on span "Sofas" at bounding box center [428, 306] width 95 height 18
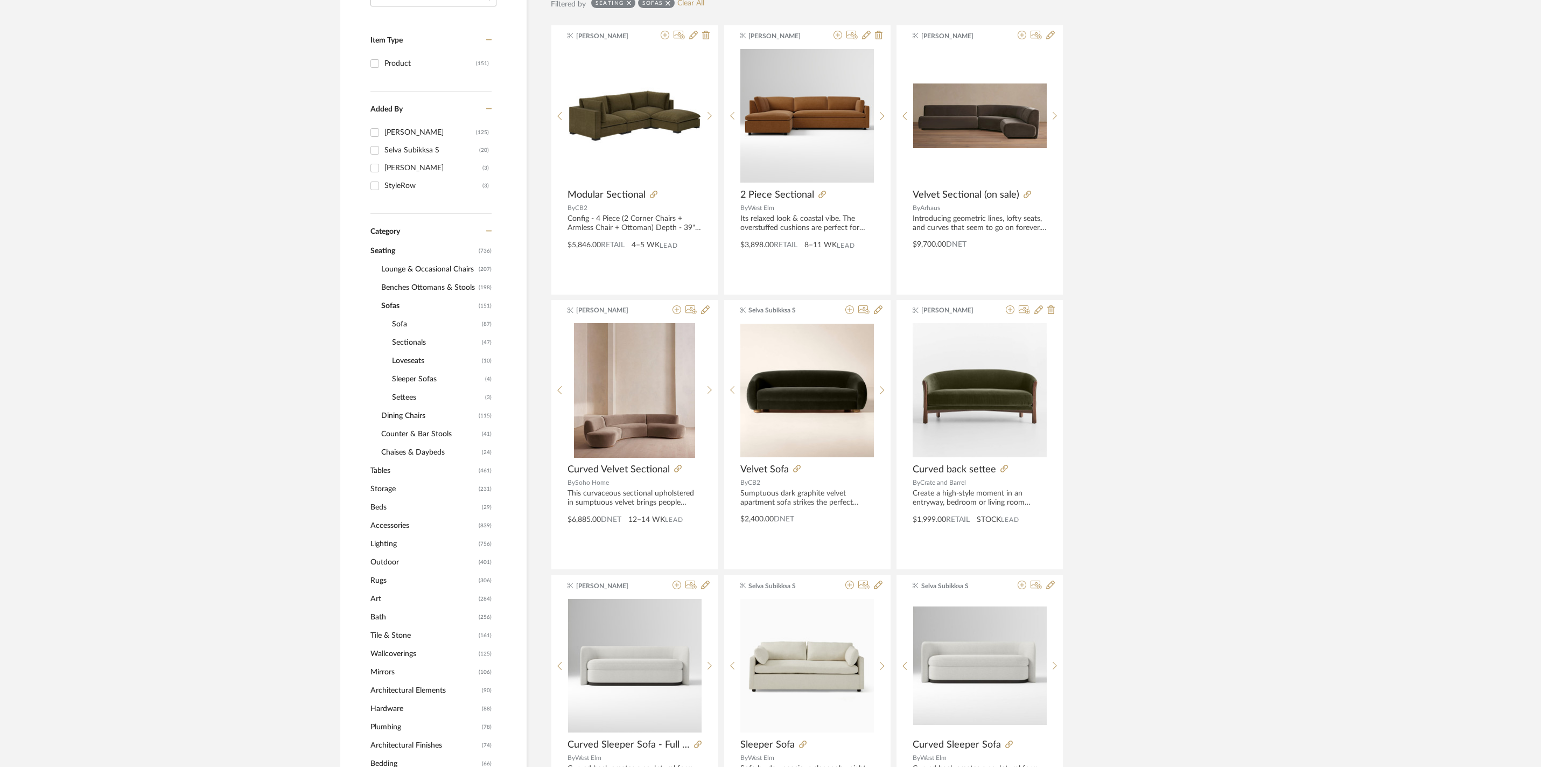
click at [417, 347] on span "Sectionals" at bounding box center [435, 342] width 87 height 18
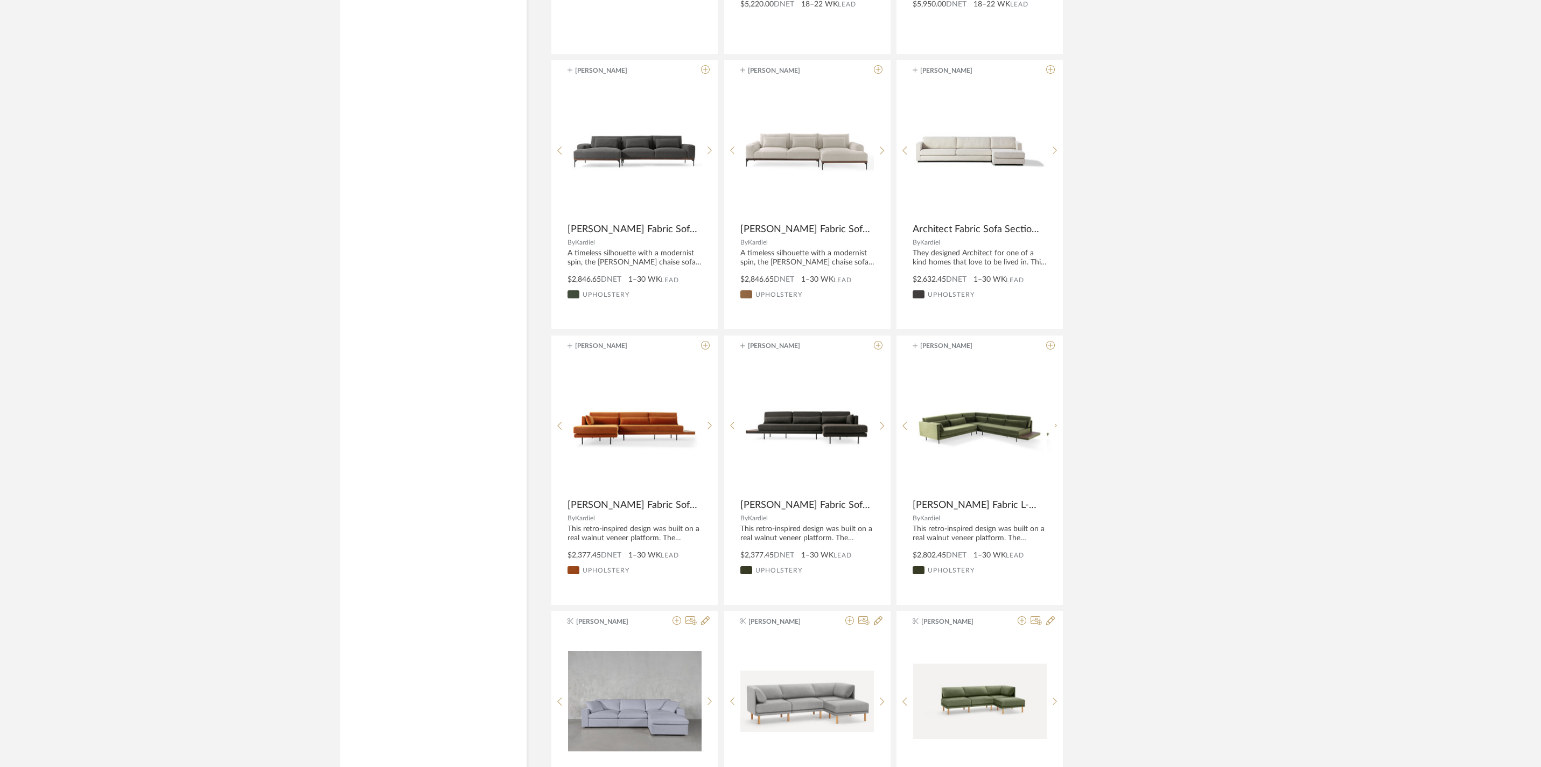
scroll to position [2914, 0]
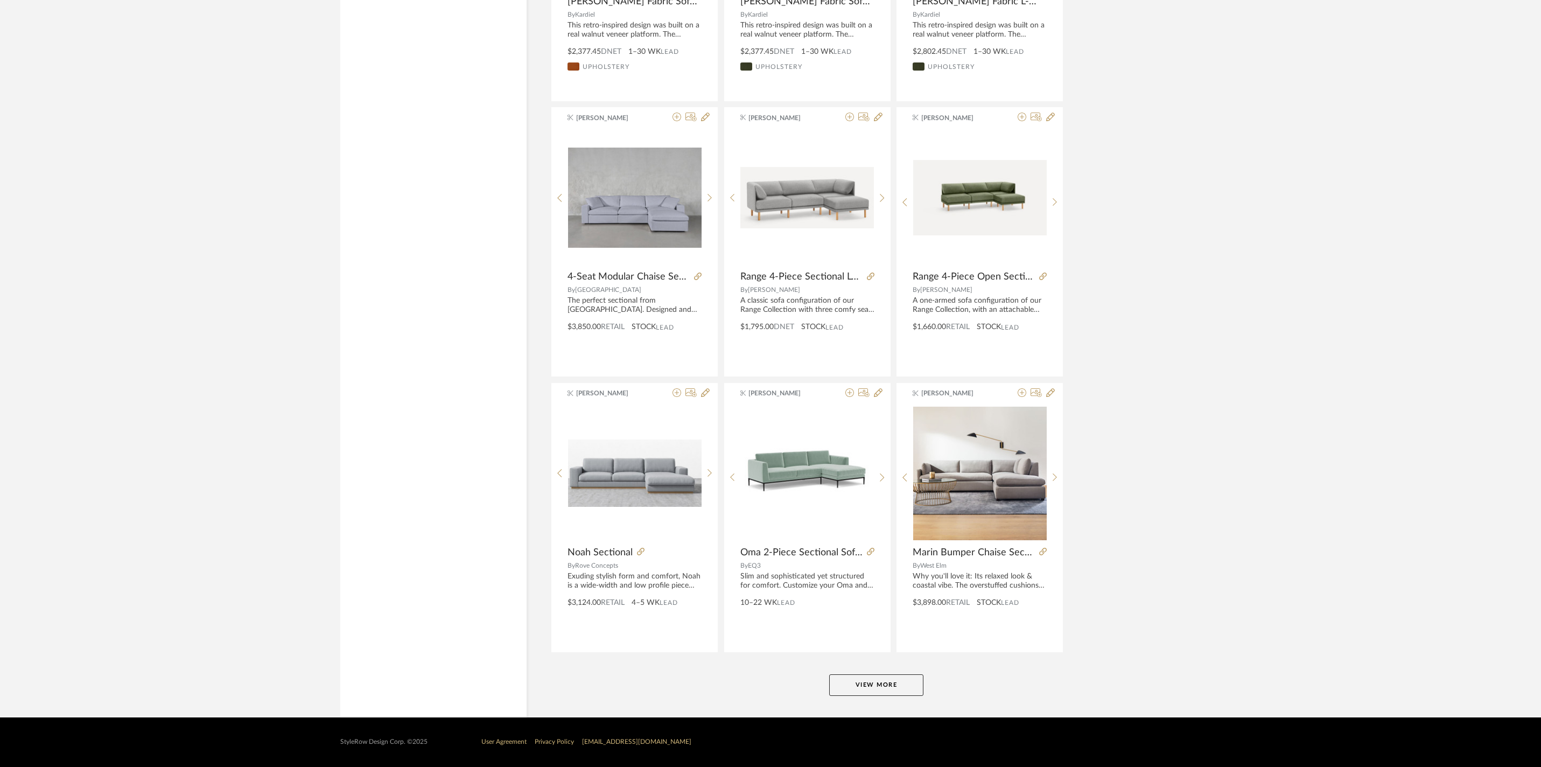
click at [882, 683] on button "View More" at bounding box center [876, 685] width 94 height 22
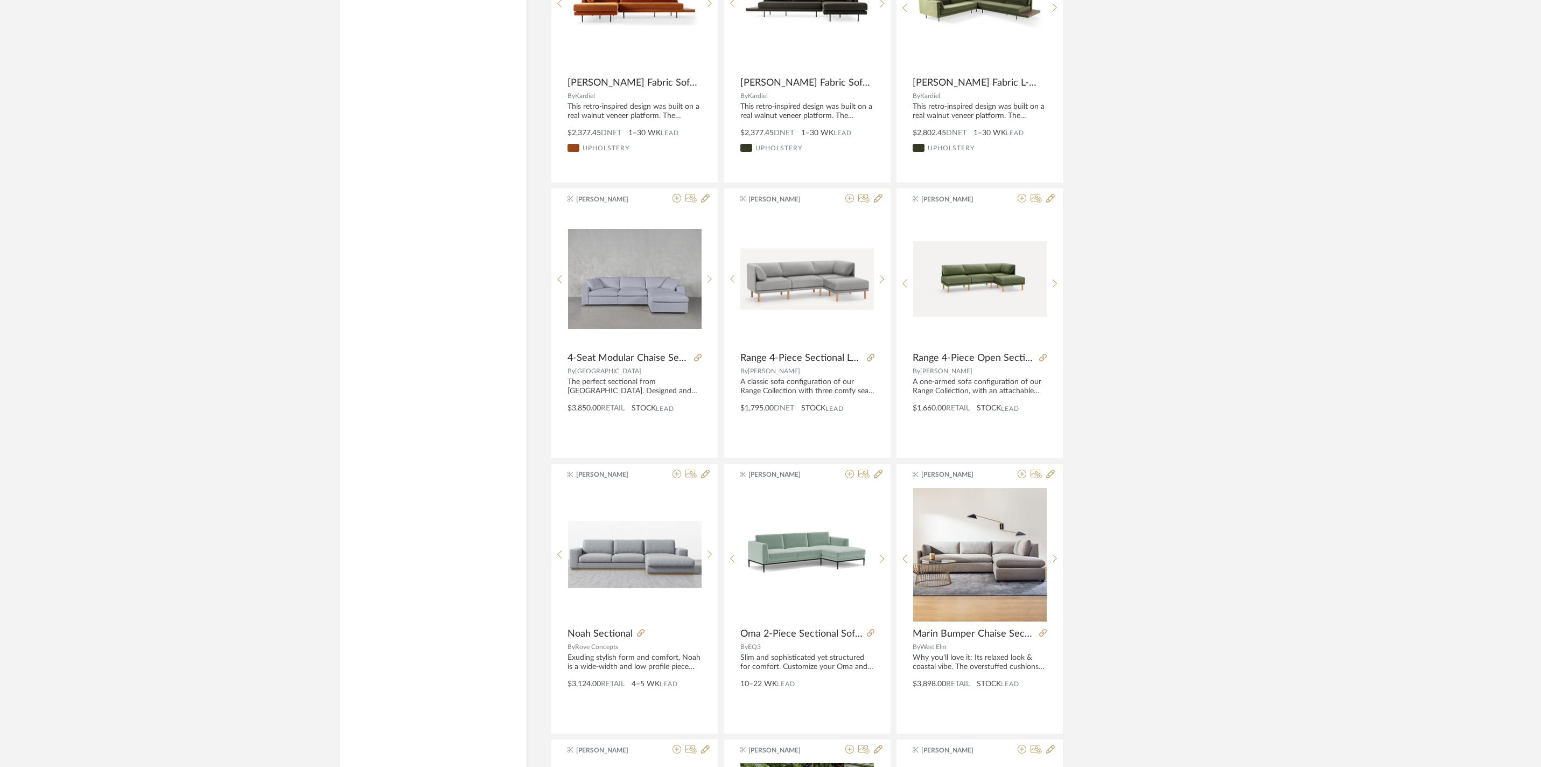
scroll to position [2433, 0]
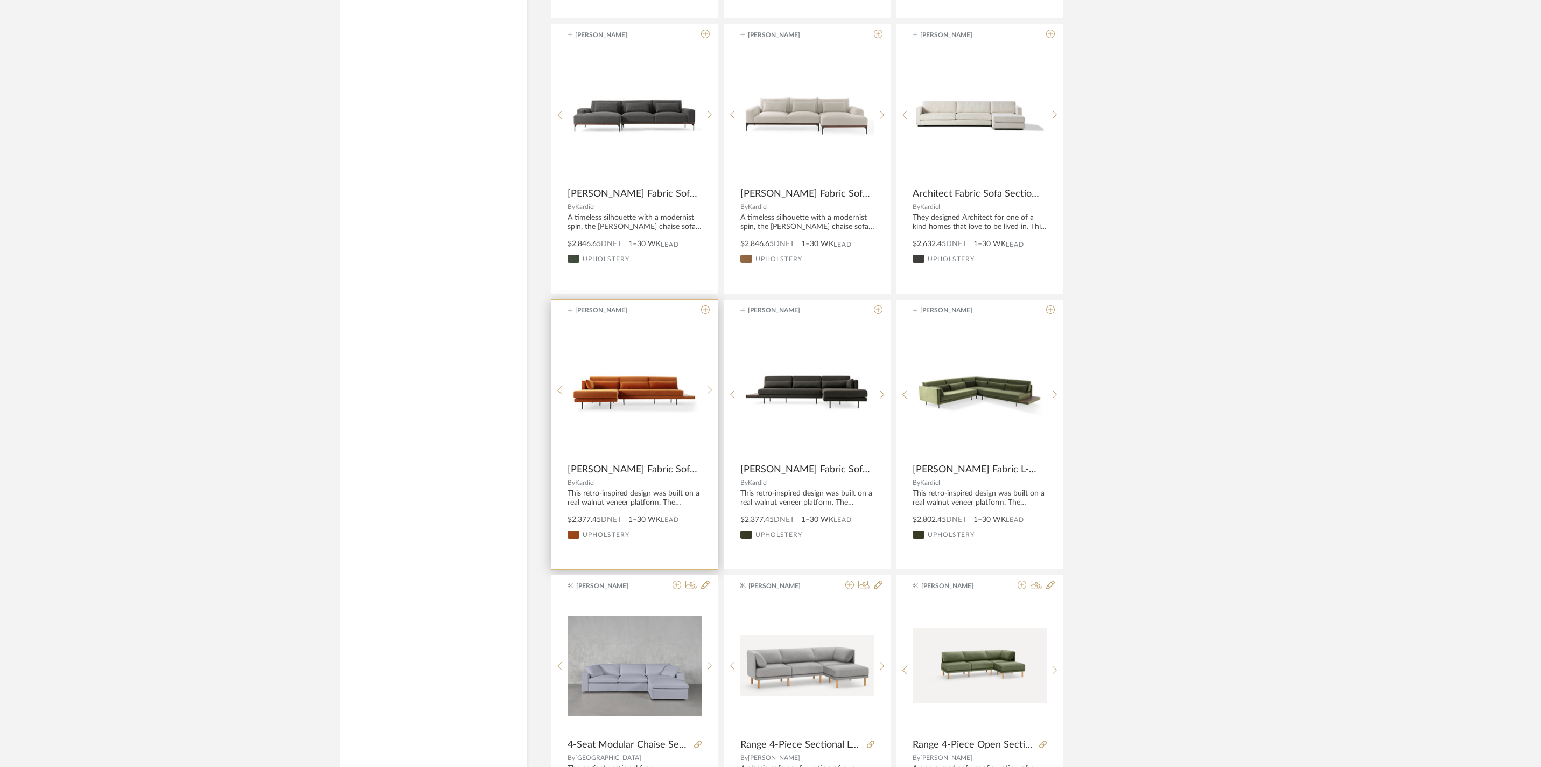
click at [619, 486] on product-brand "By [PERSON_NAME]" at bounding box center [634, 481] width 166 height 11
click at [628, 459] on sr-carousel at bounding box center [634, 391] width 166 height 136
click at [663, 476] on span "[PERSON_NAME] Fabric Sofa Sectional Left" at bounding box center [633, 470] width 130 height 12
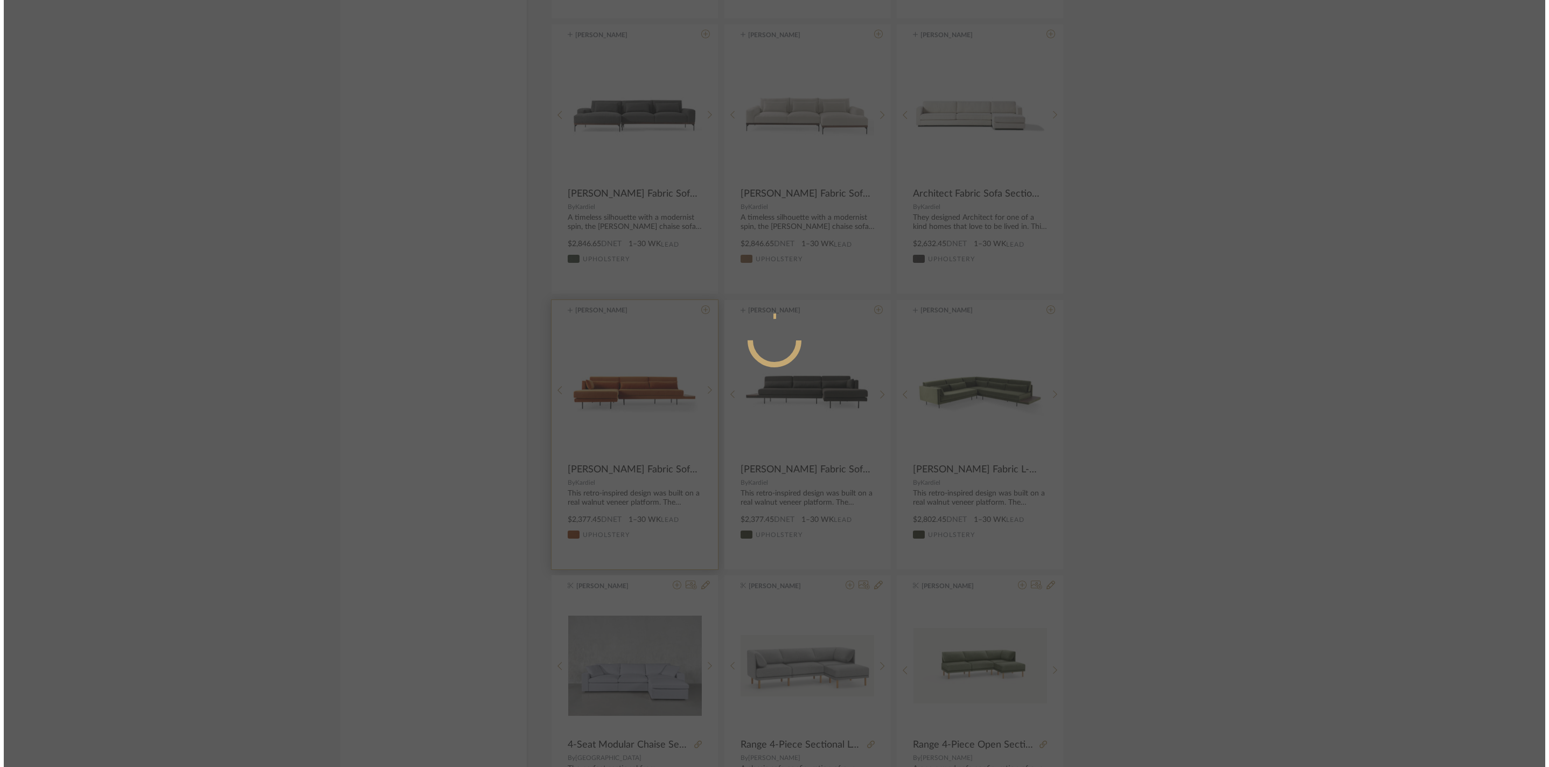
scroll to position [0, 0]
